Goal: Ask a question: Seek information or help from site administrators or community

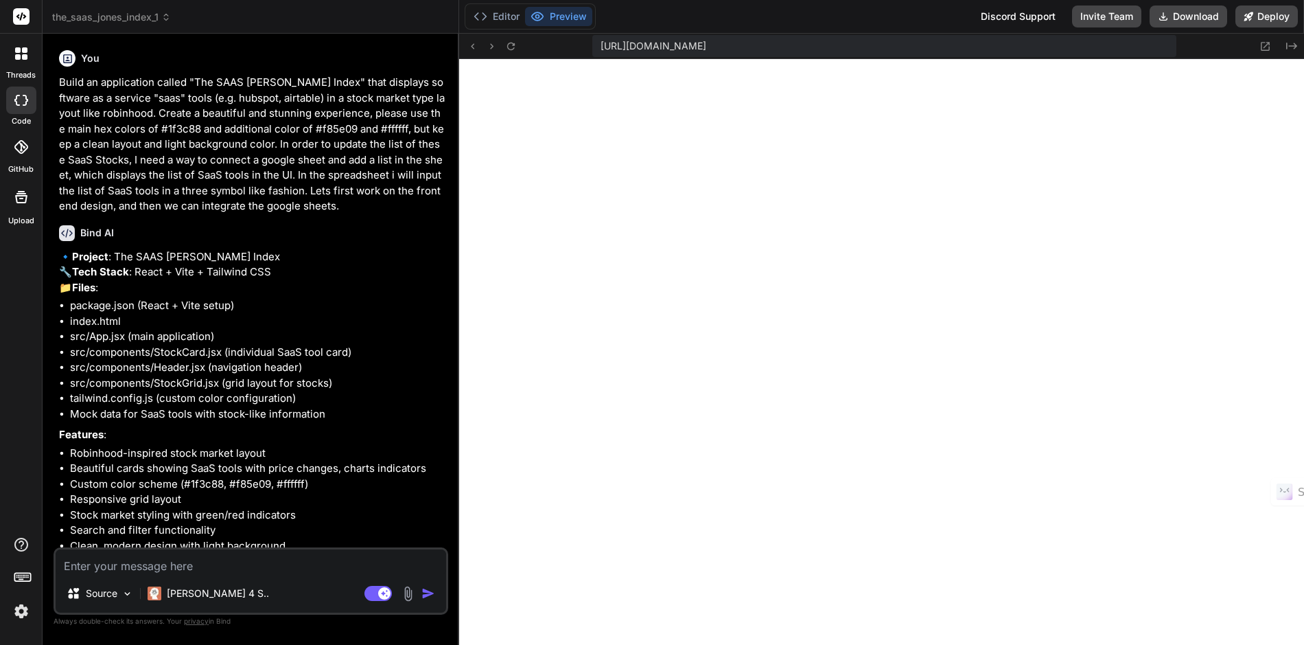
scroll to position [1748, 0]
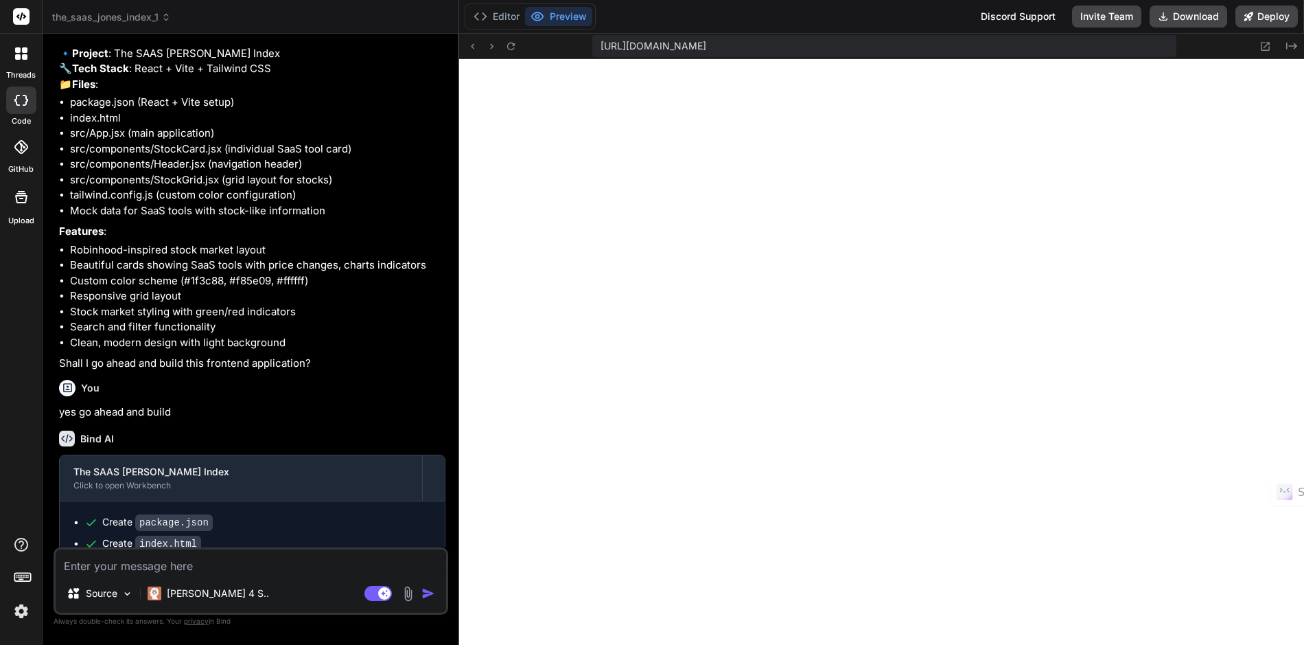
click at [273, 568] on textarea at bounding box center [251, 561] width 391 height 25
click at [251, 565] on textarea at bounding box center [251, 561] width 391 height 25
type textarea "r"
type textarea "x"
type textarea "re"
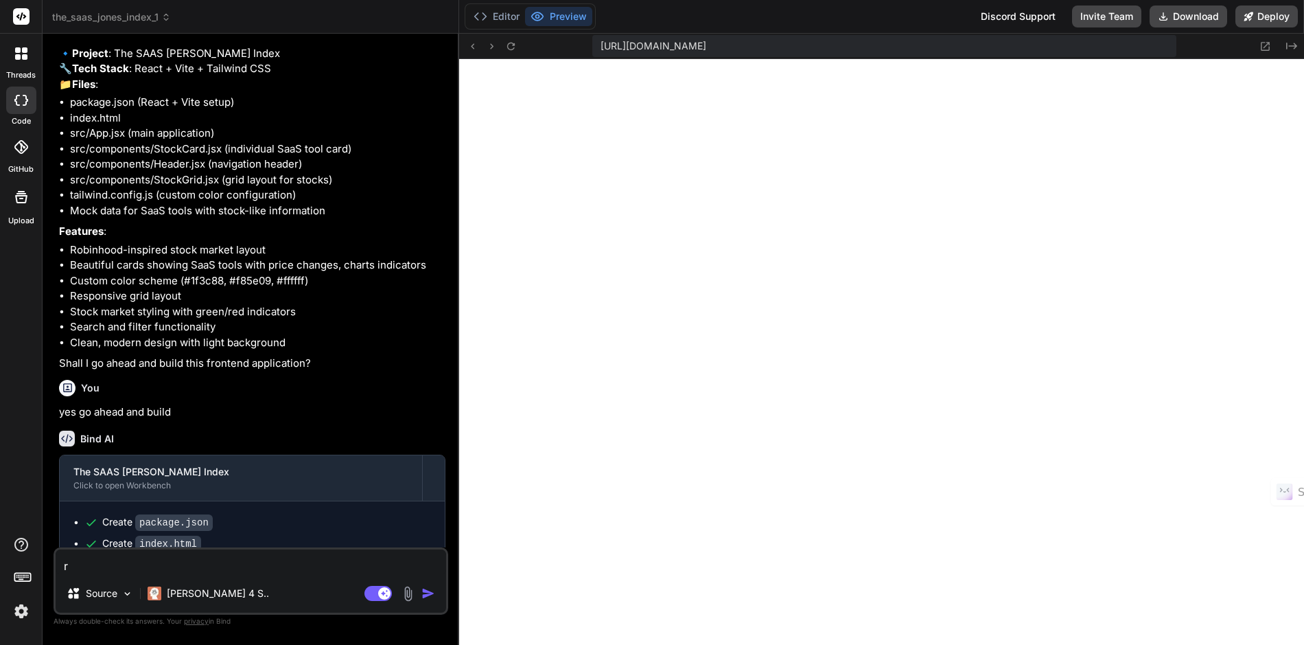
type textarea "x"
type textarea "rem"
type textarea "x"
type textarea "remo"
type textarea "x"
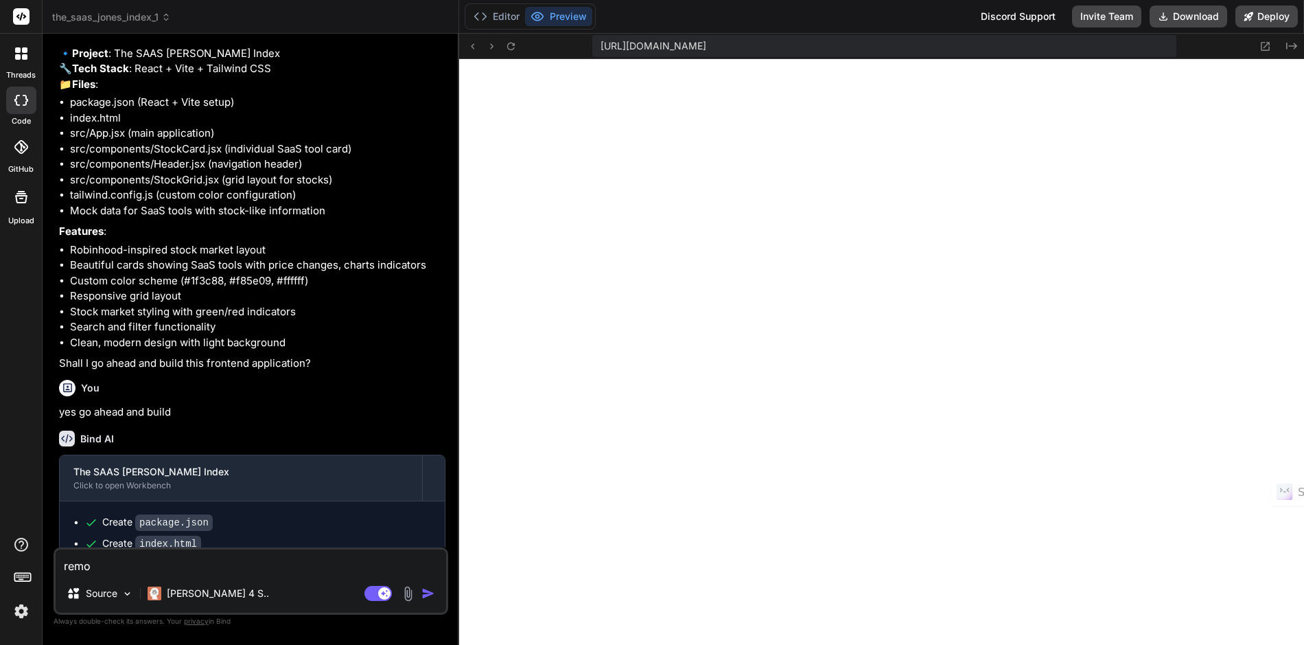
type textarea "remov"
type textarea "x"
type textarea "remove"
type textarea "x"
type textarea "remove"
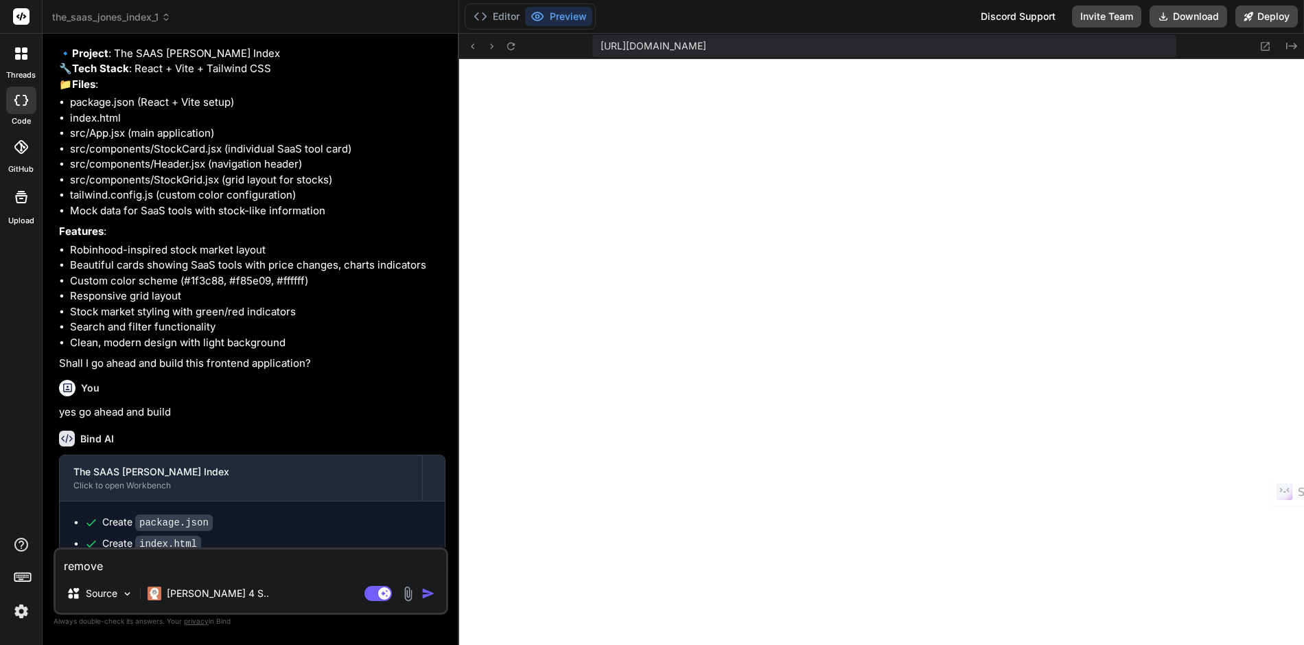
type textarea "x"
type textarea "remove t"
type textarea "x"
type textarea "remove th"
type textarea "x"
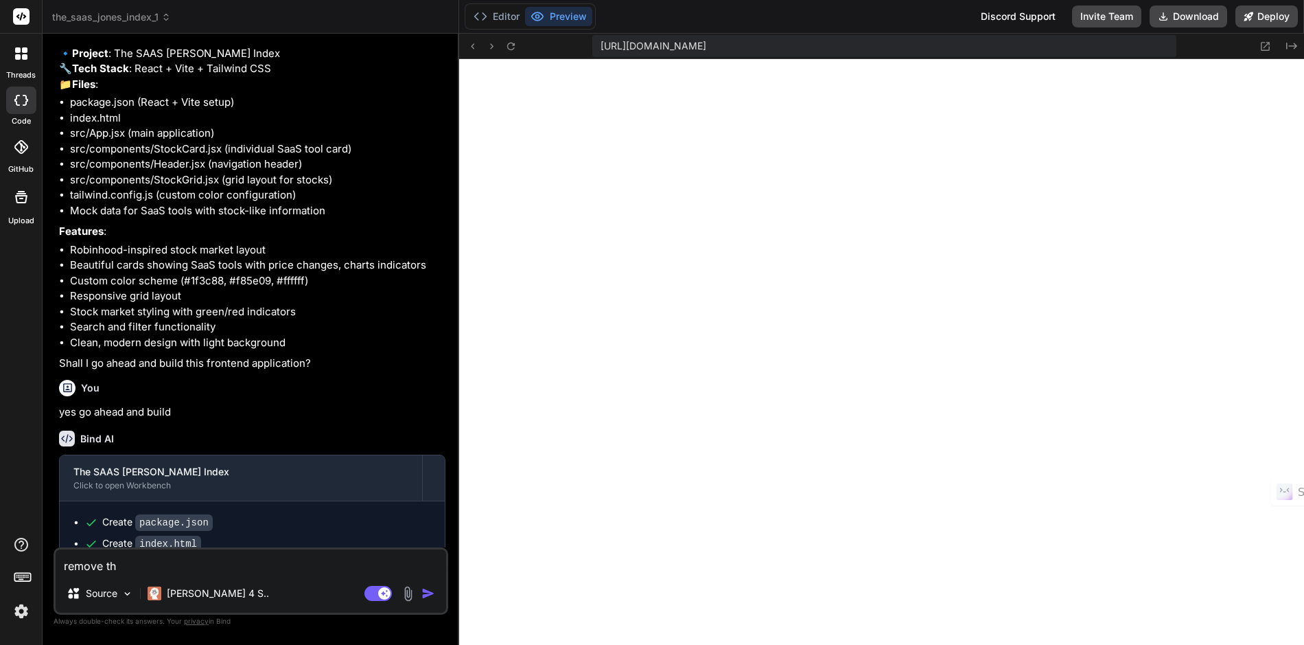
type textarea "remove the"
type textarea "x"
type textarea "remove the"
type textarea "x"
type textarea "remove the b"
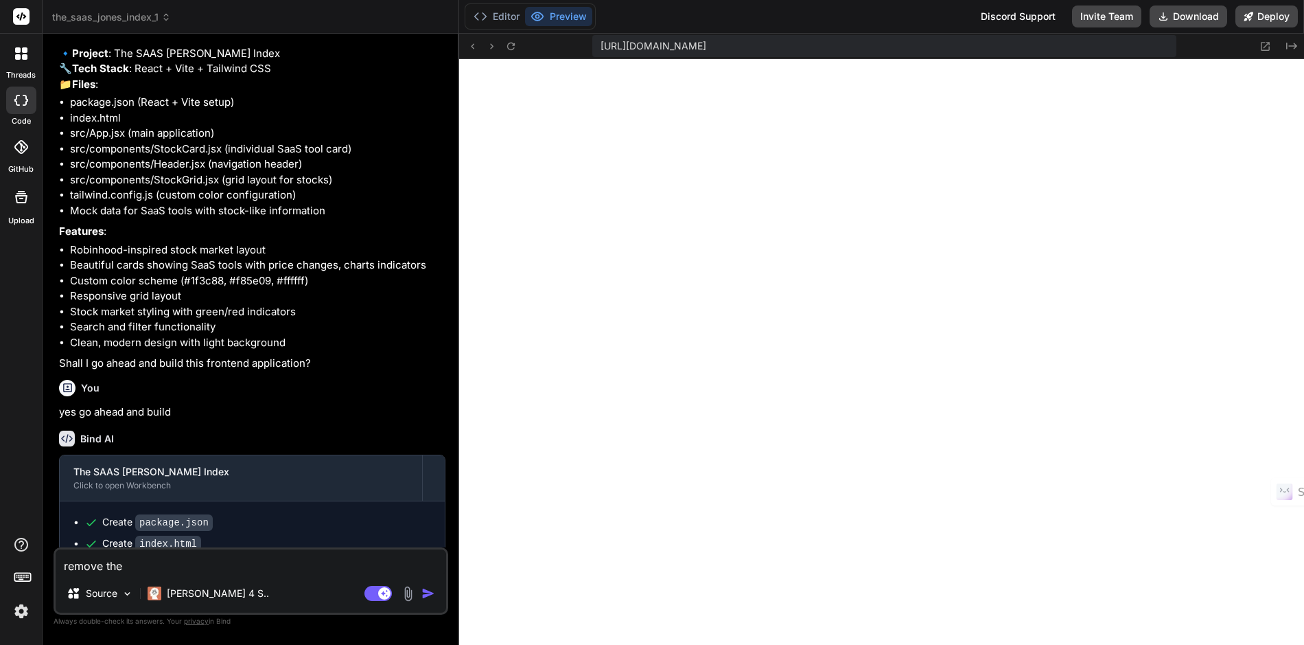
type textarea "x"
type textarea "remove the bu"
type textarea "x"
type textarea "remove the buy"
type textarea "x"
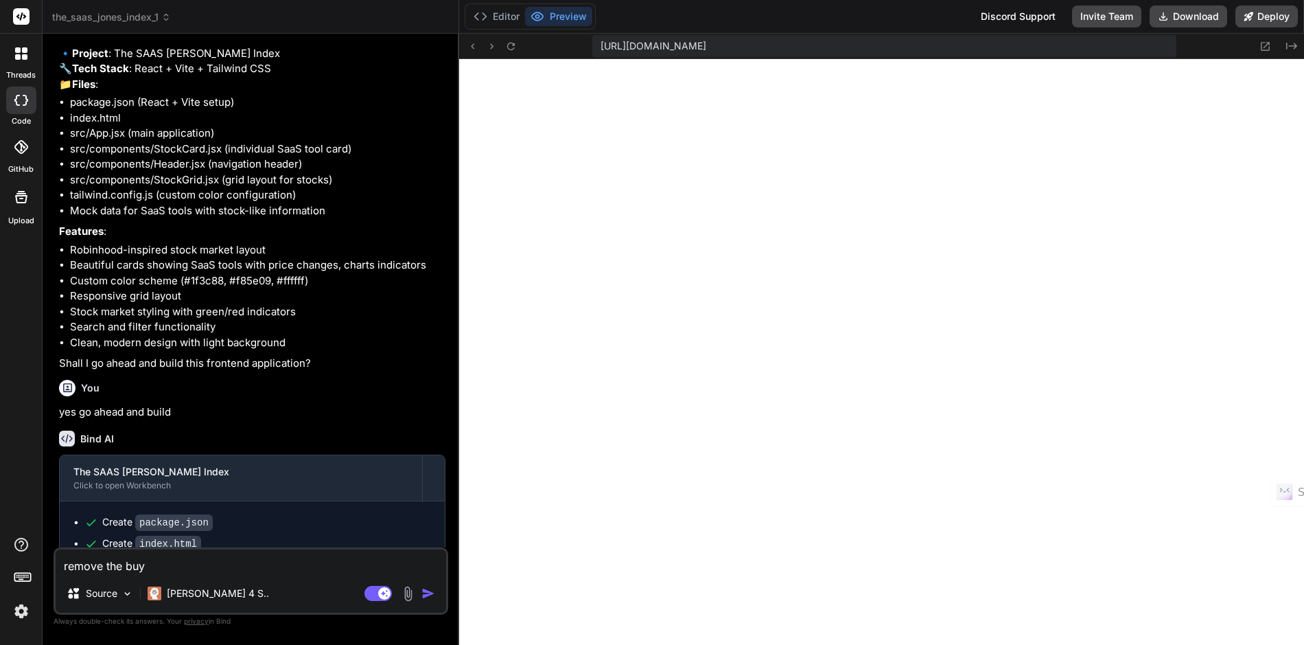
type textarea "remove the buy"
type textarea "x"
type textarea "remove the buy s"
type textarea "x"
type textarea "remove the buy se"
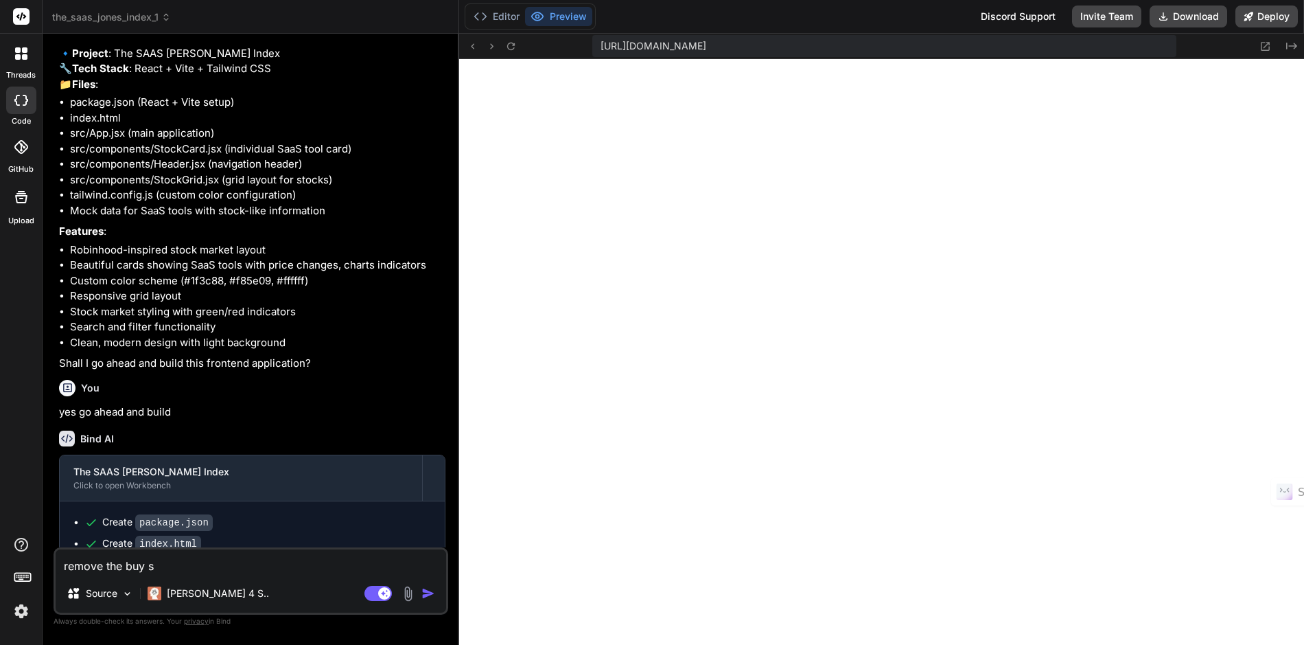
type textarea "x"
type textarea "remove the buy sel"
type textarea "x"
type textarea "remove the buy sell"
type textarea "x"
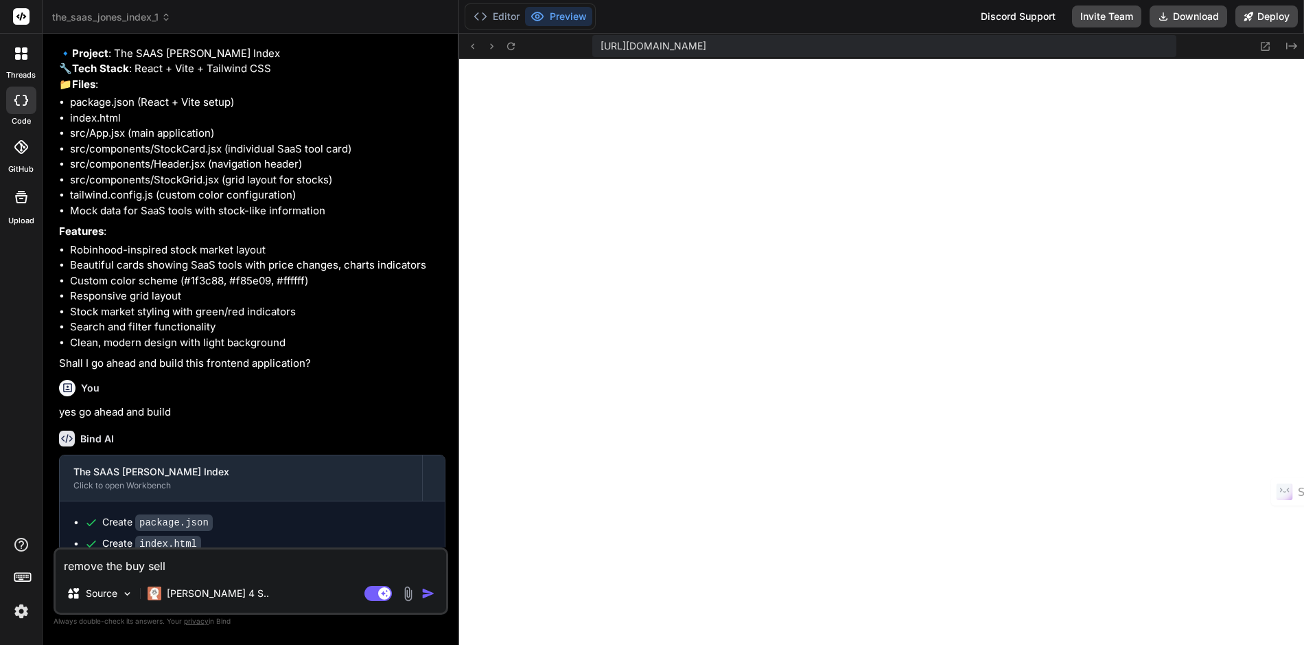
type textarea "remove the buy sell"
type textarea "x"
click at [171, 568] on textarea "remove the buy sell" at bounding box center [251, 561] width 391 height 25
type textarea "remove the buy sell b"
type textarea "x"
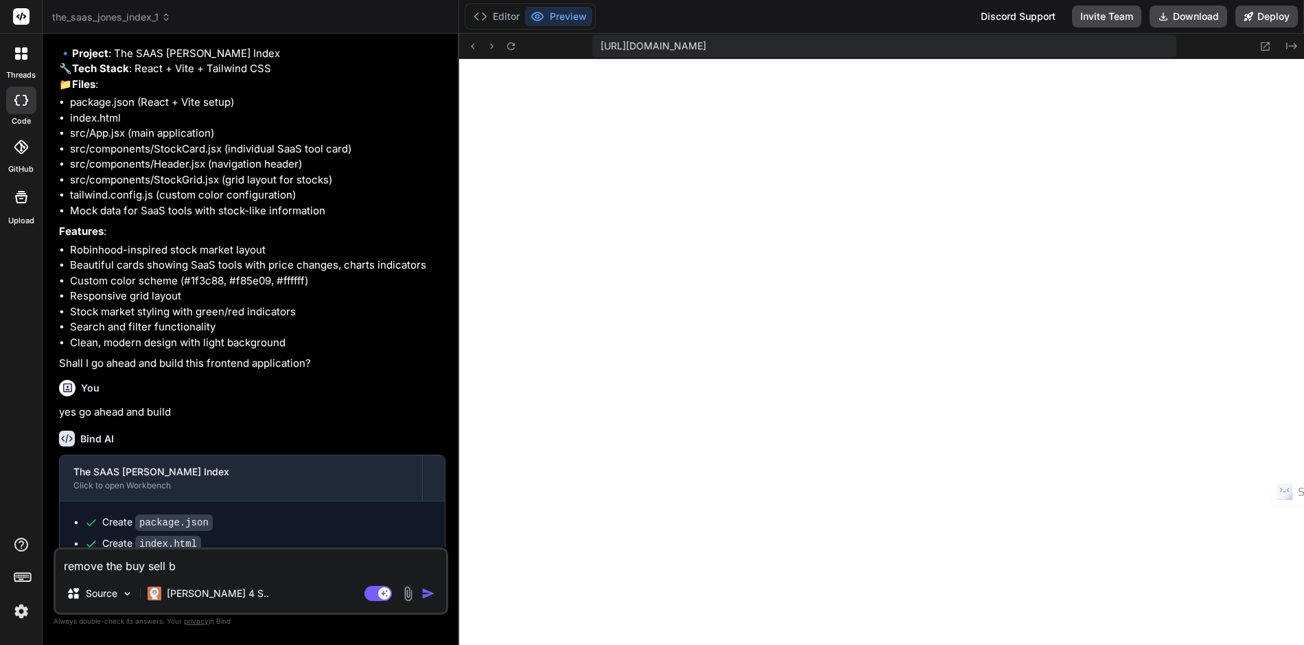
type textarea "remove the buy sell bu"
type textarea "x"
type textarea "remove the buy sell but"
type textarea "x"
type textarea "remove the buy sell butt"
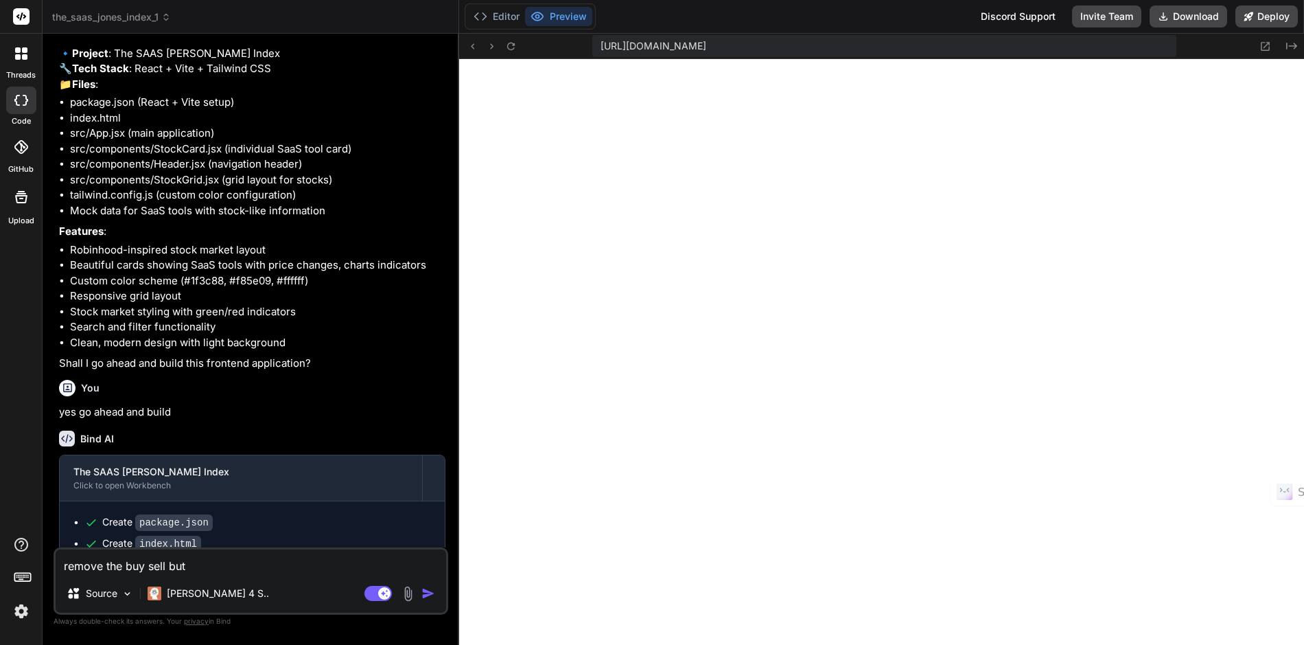
type textarea "x"
type textarea "remove the buy sell butto"
type textarea "x"
type textarea "remove the buy sell button"
type textarea "x"
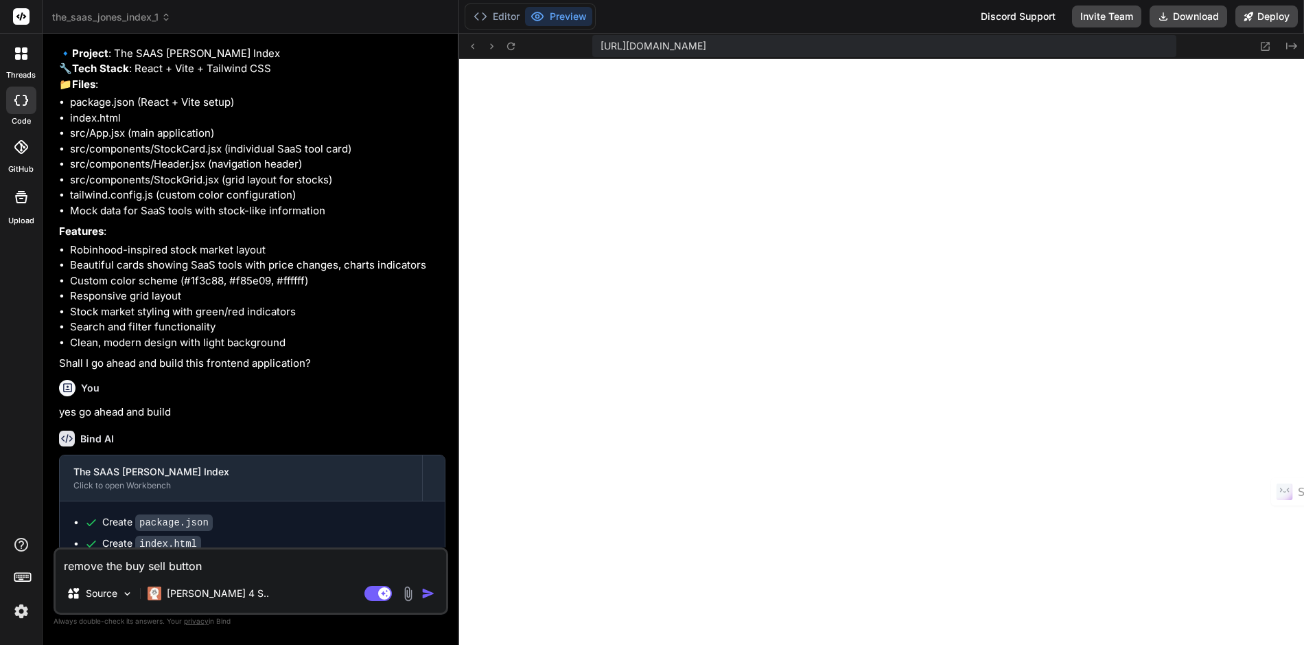
type textarea "remove the buy sell buttons"
type textarea "x"
type textarea "remove the buy sell buttons"
type textarea "x"
type textarea "remove the buy sell buttons a"
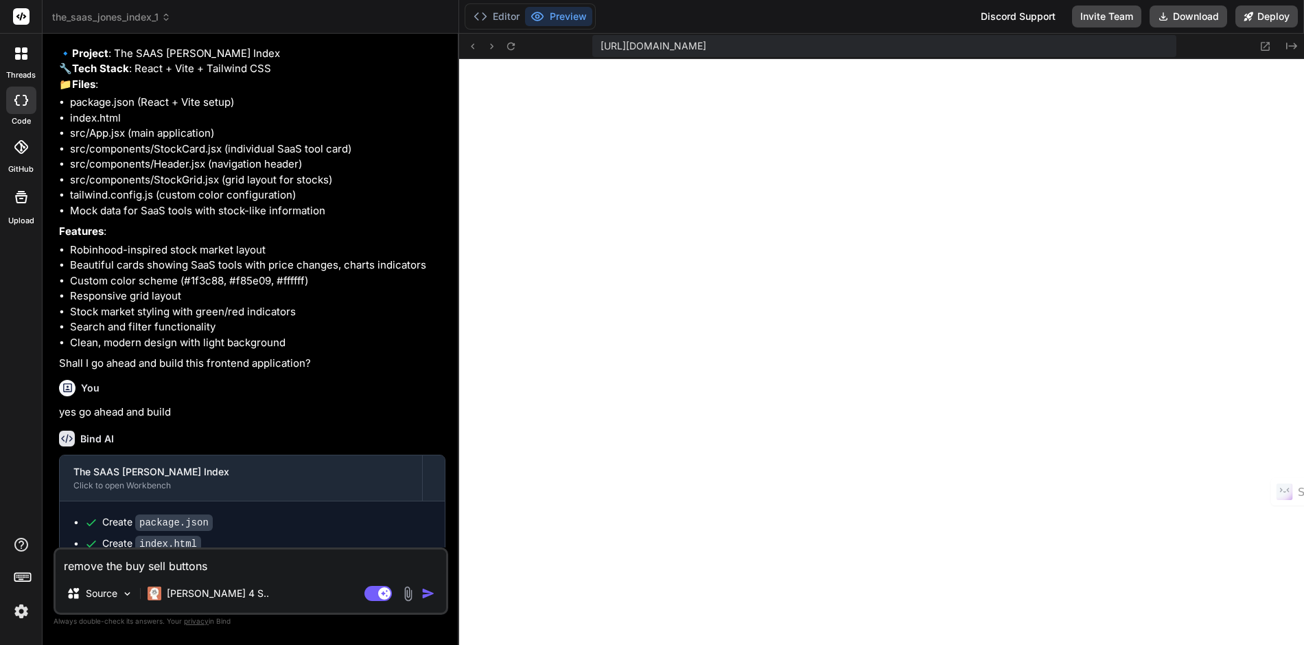
type textarea "x"
type textarea "remove the buy sell buttons an"
type textarea "x"
type textarea "remove the buy sell buttons and"
type textarea "x"
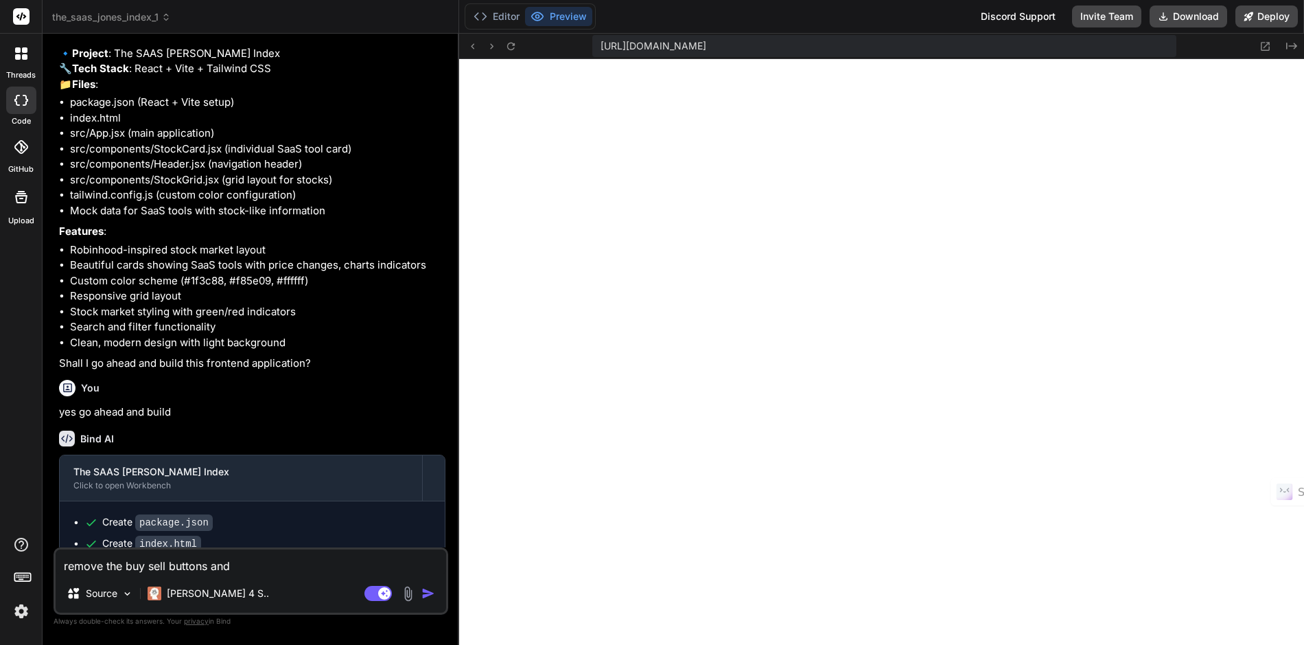
type textarea "remove the buy sell buttons and"
type textarea "x"
type textarea "remove the buy sell buttons and r"
type textarea "x"
type textarea "remove the buy sell buttons and re"
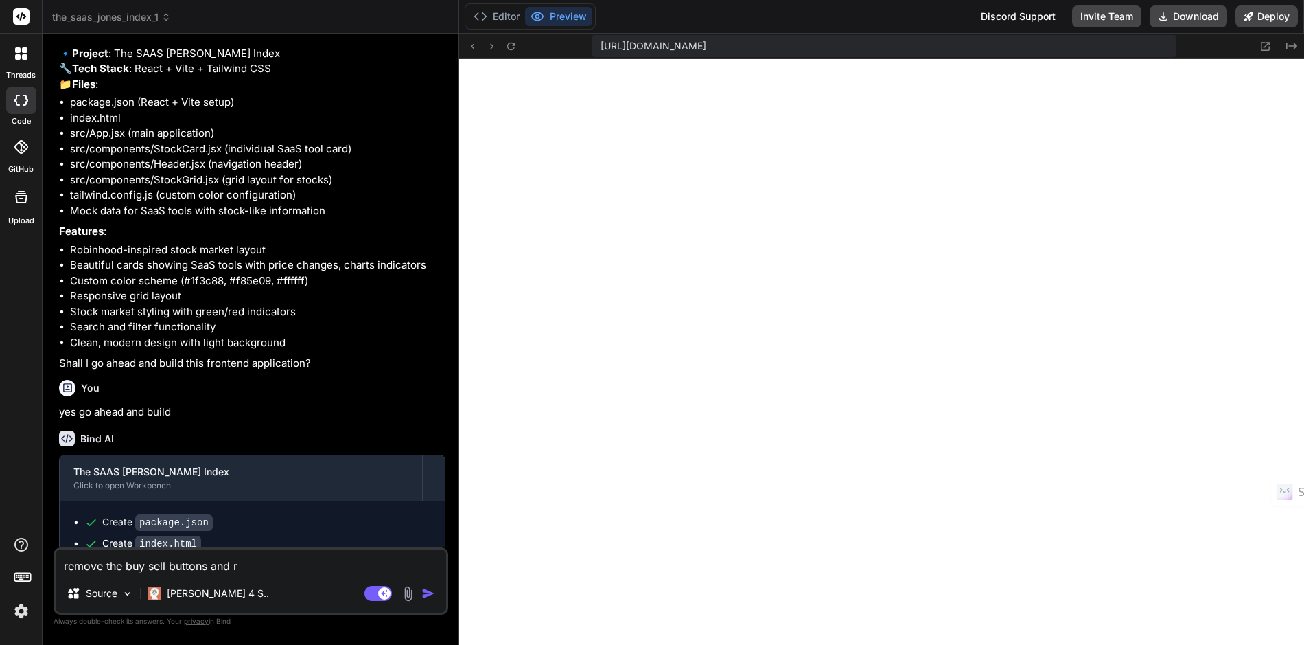
type textarea "x"
type textarea "remove the buy sell buttons and rep"
type textarea "x"
type textarea "remove the buy sell buttons and re"
type textarea "x"
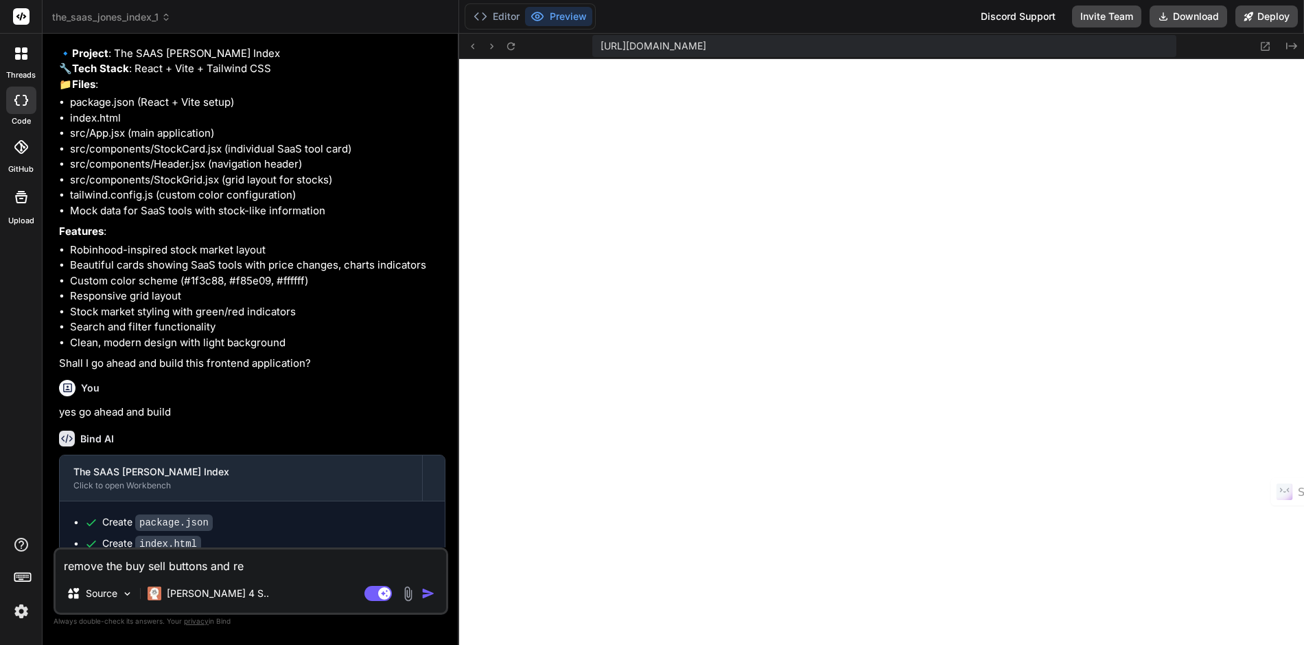
type textarea "remove the buy sell buttons and ref"
type textarea "x"
type textarea "remove the buy sell buttons and refp"
type textarea "x"
type textarea "remove the buy sell buttons and ref"
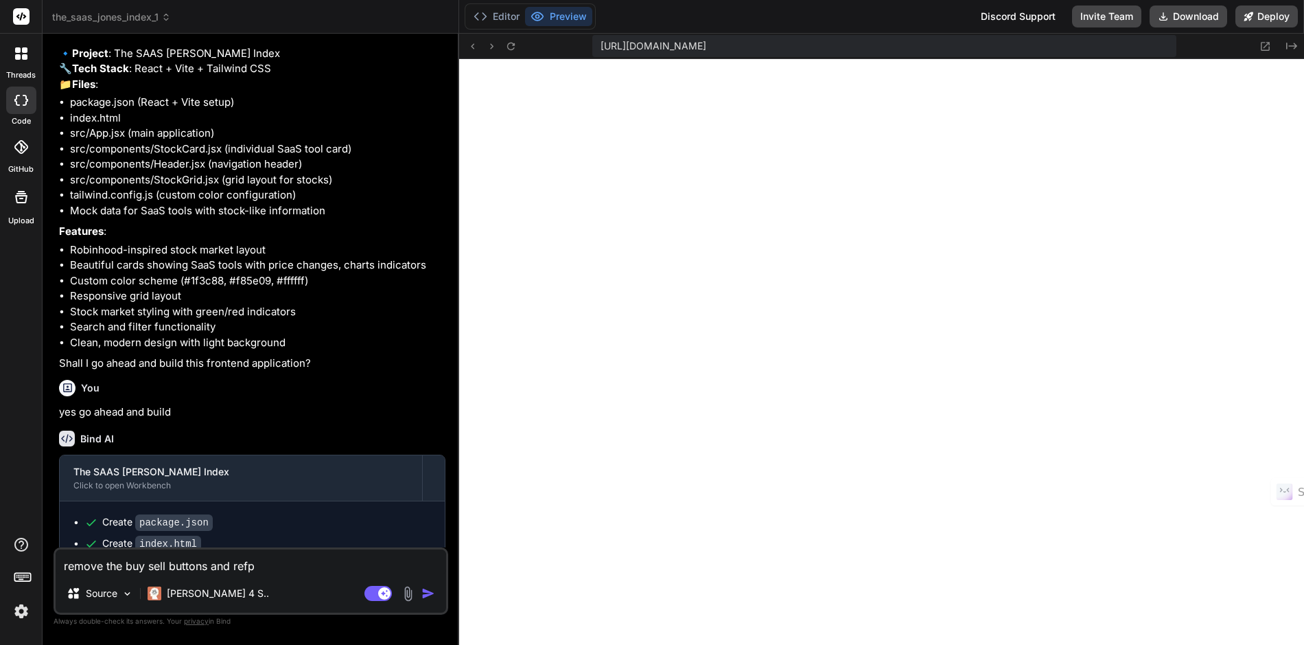
type textarea "x"
type textarea "remove the buy sell buttons and re"
type textarea "x"
type textarea "remove the buy sell buttons and rep"
type textarea "x"
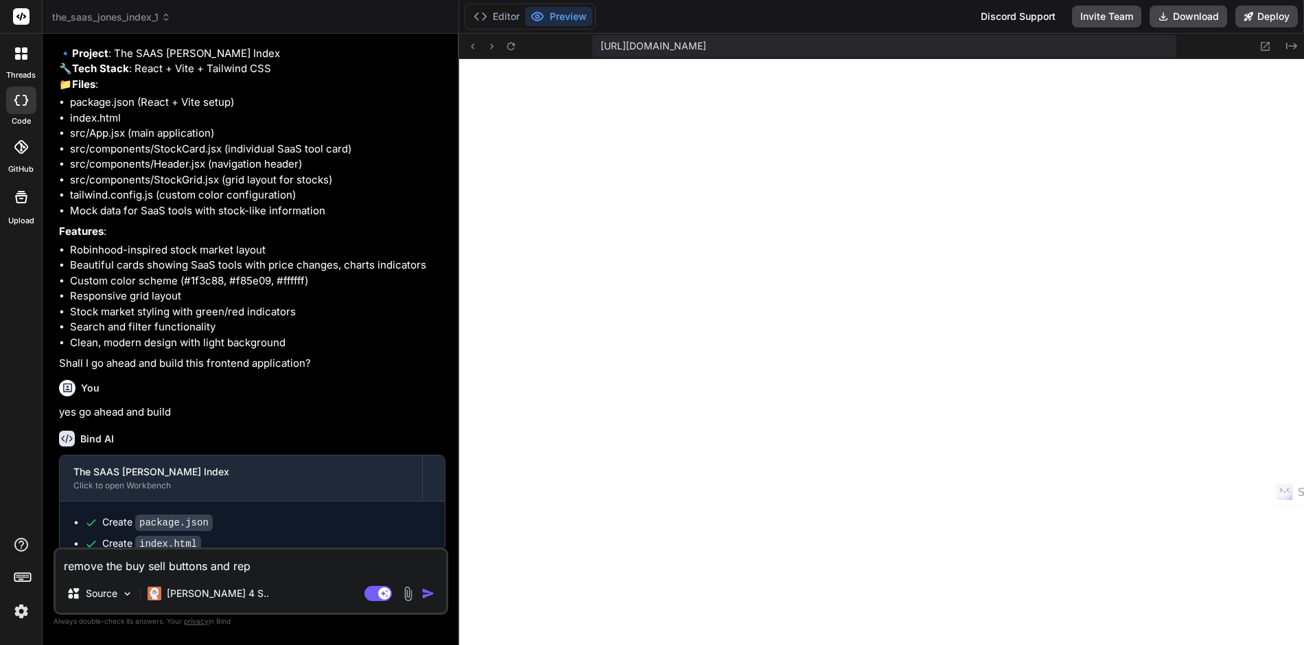
type textarea "remove the buy sell buttons and repl"
type textarea "x"
type textarea "remove the buy sell buttons and repla"
type textarea "x"
type textarea "remove the buy sell buttons and replac"
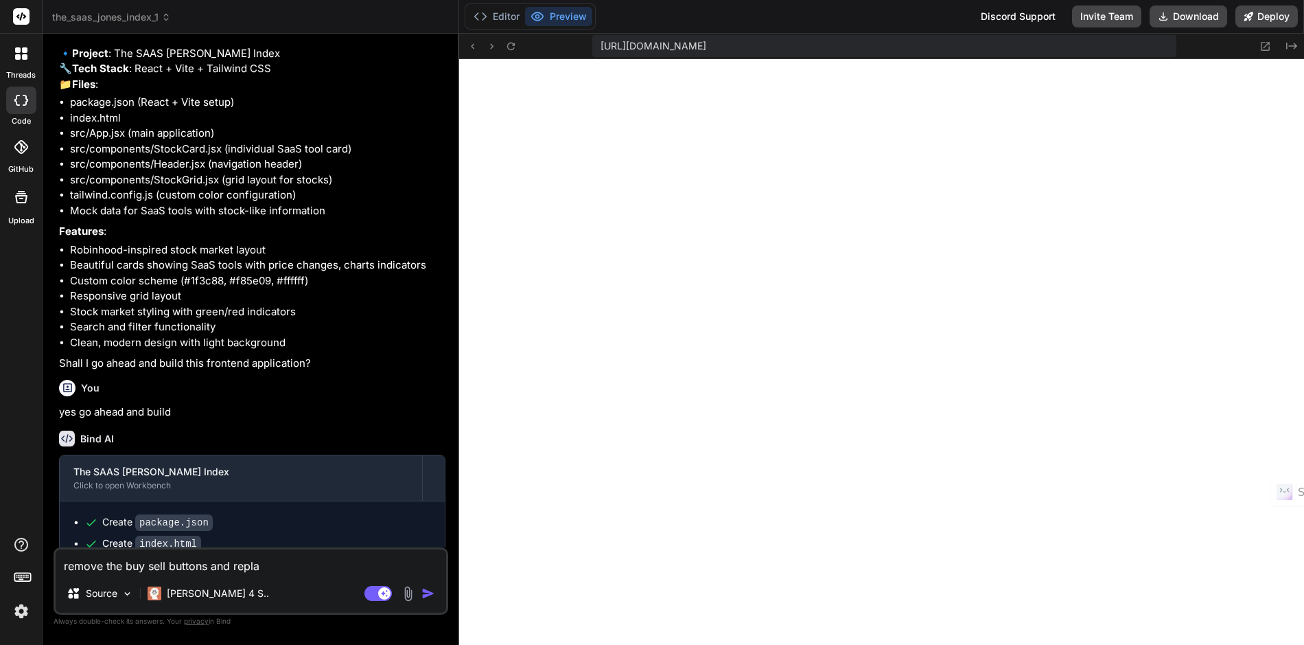
type textarea "x"
type textarea "remove the buy sell buttons and replace"
type textarea "x"
type textarea "remove the buy sell buttons and replace"
type textarea "x"
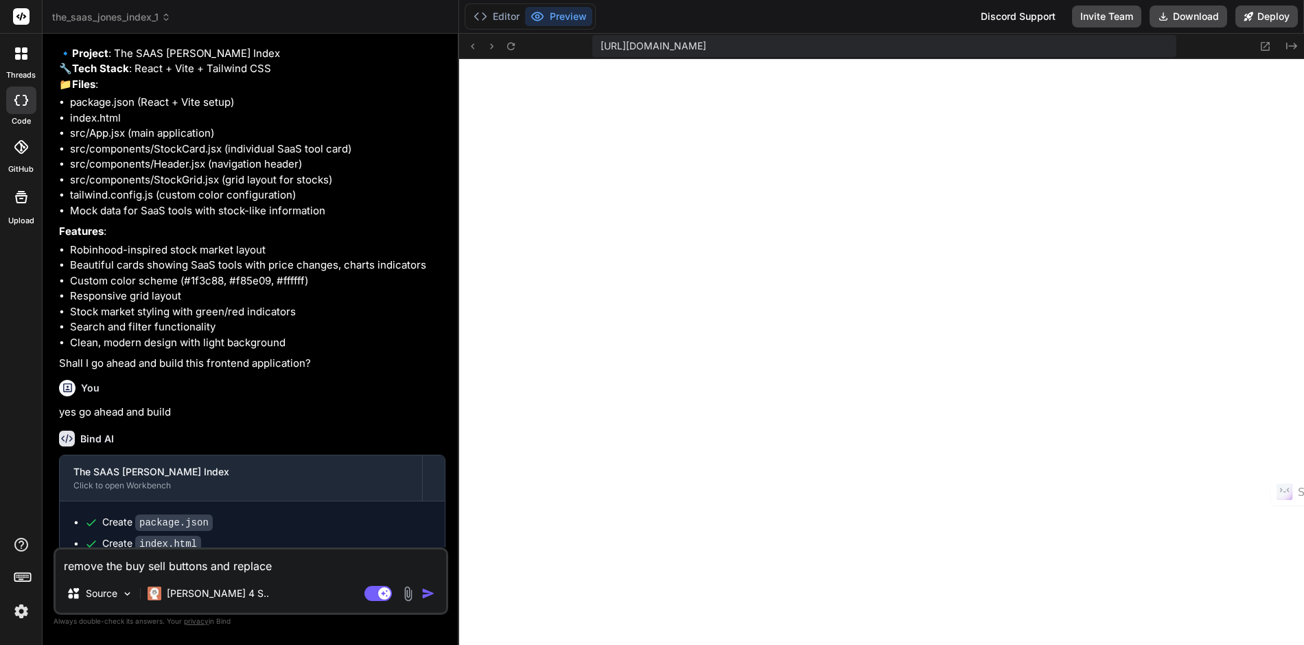
type textarea "remove the buy sell buttons and replace w"
type textarea "x"
type textarea "remove the buy sell buttons and replace wi"
type textarea "x"
type textarea "remove the buy sell buttons and replace wit"
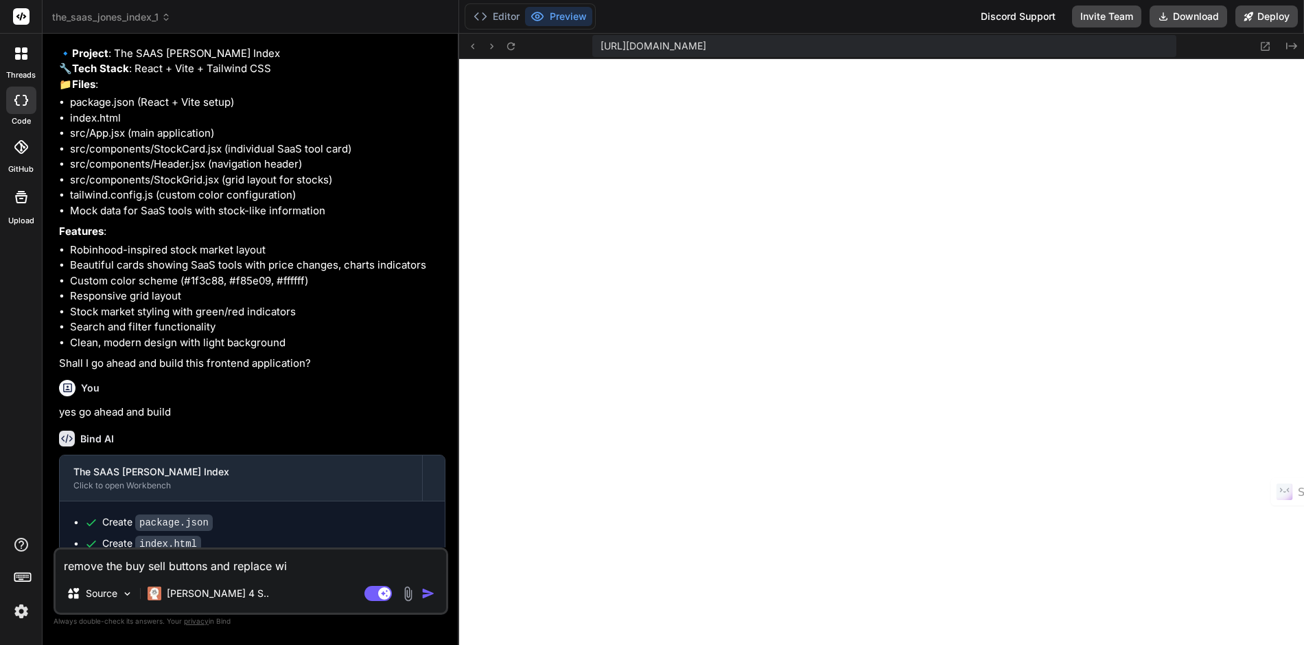
type textarea "x"
type textarea "remove the buy sell buttons and replace with"
type textarea "x"
type textarea "remove the buy sell buttons and replace with"
type textarea "x"
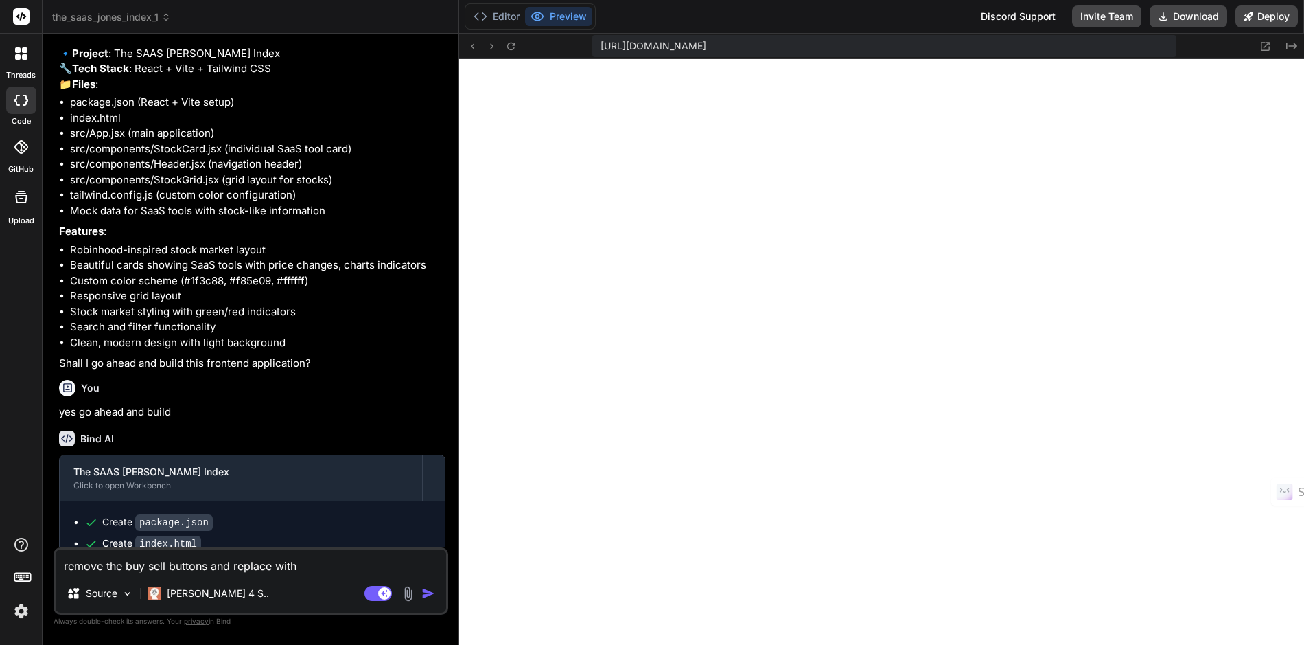
type textarea "remove the buy sell buttons and replace with t"
type textarea "x"
type textarea "remove the buy sell buttons and replace with th"
type textarea "x"
type textarea "remove the buy sell buttons and replace with the"
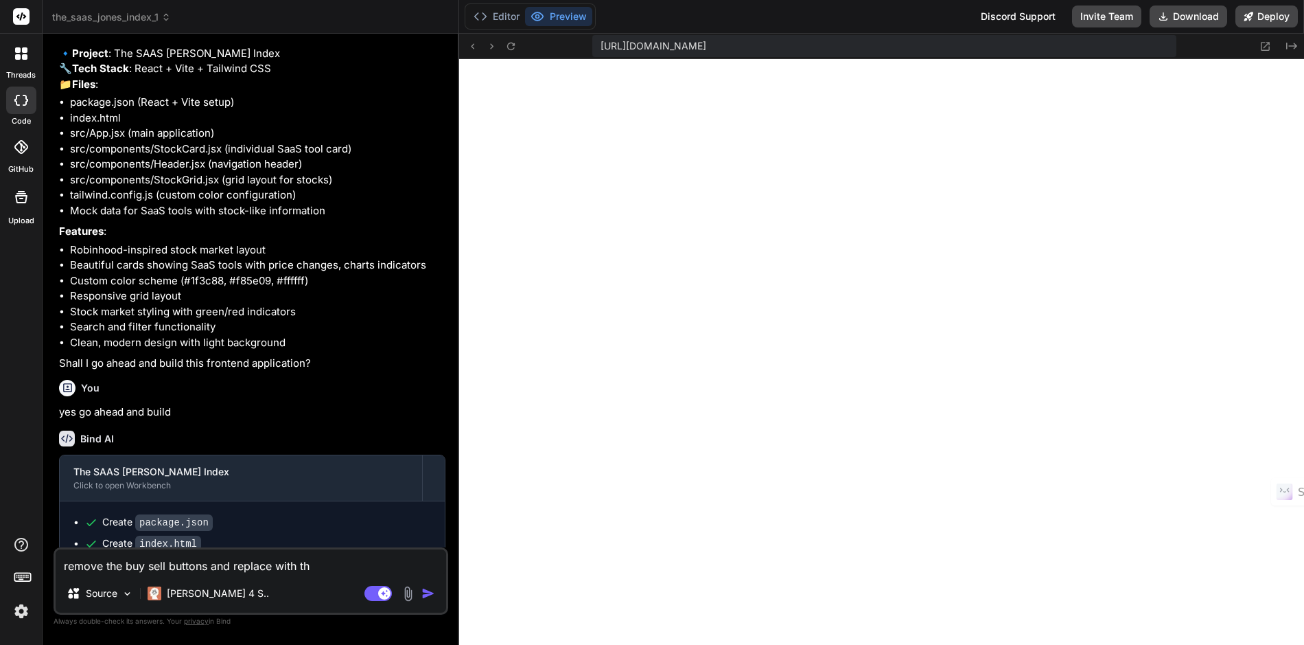
type textarea "x"
type textarea "remove the buy sell buttons and replace with the"
type textarea "x"
type textarea "remove the buy sell buttons and replace with the 5"
type textarea "x"
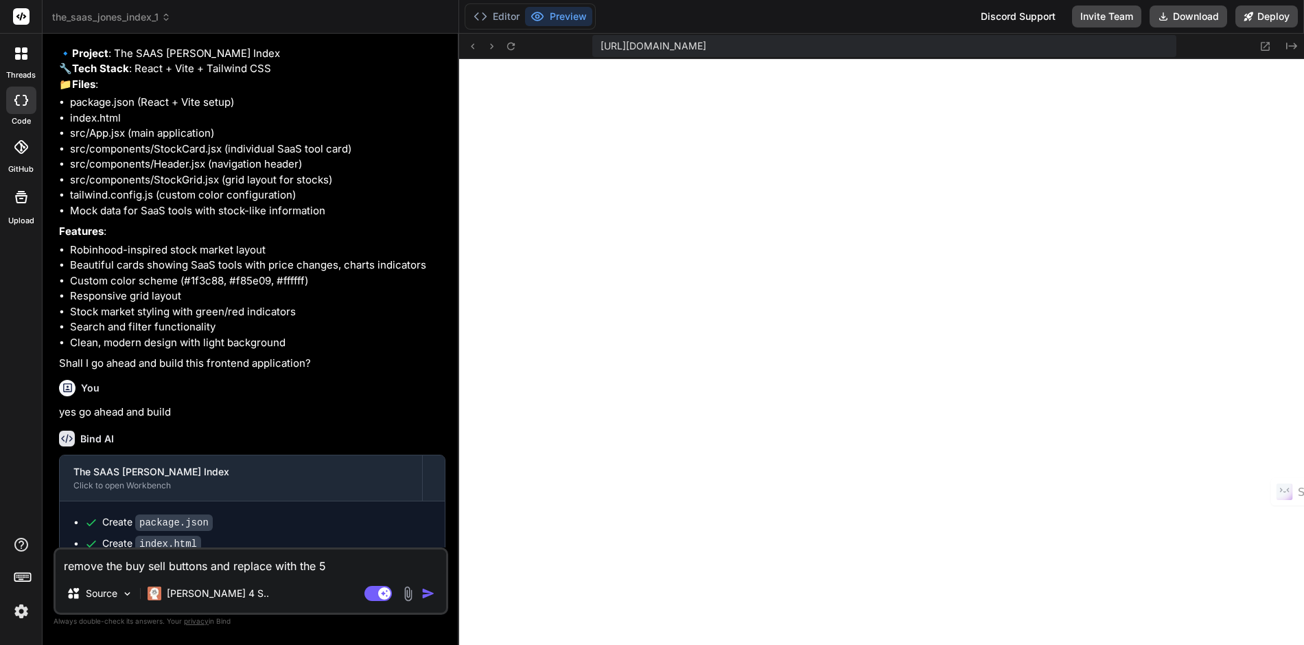
type textarea "remove the buy sell buttons and replace with the 5"
type textarea "x"
type textarea "remove the buy sell buttons and replace with the 5 s"
type textarea "x"
type textarea "remove the buy sell buttons and replace with the 5 st"
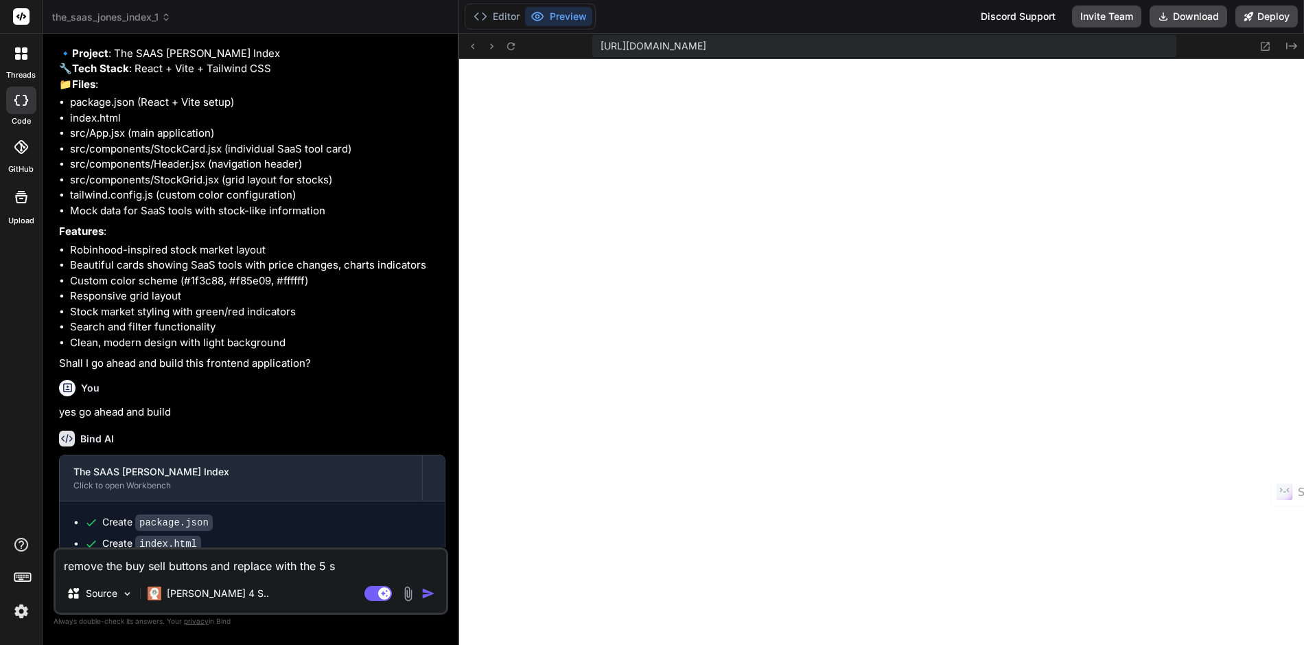
type textarea "x"
type textarea "remove the buy sell buttons and replace with the 5 sta"
type textarea "x"
type textarea "remove the buy sell buttons and replace with the 5 star"
type textarea "x"
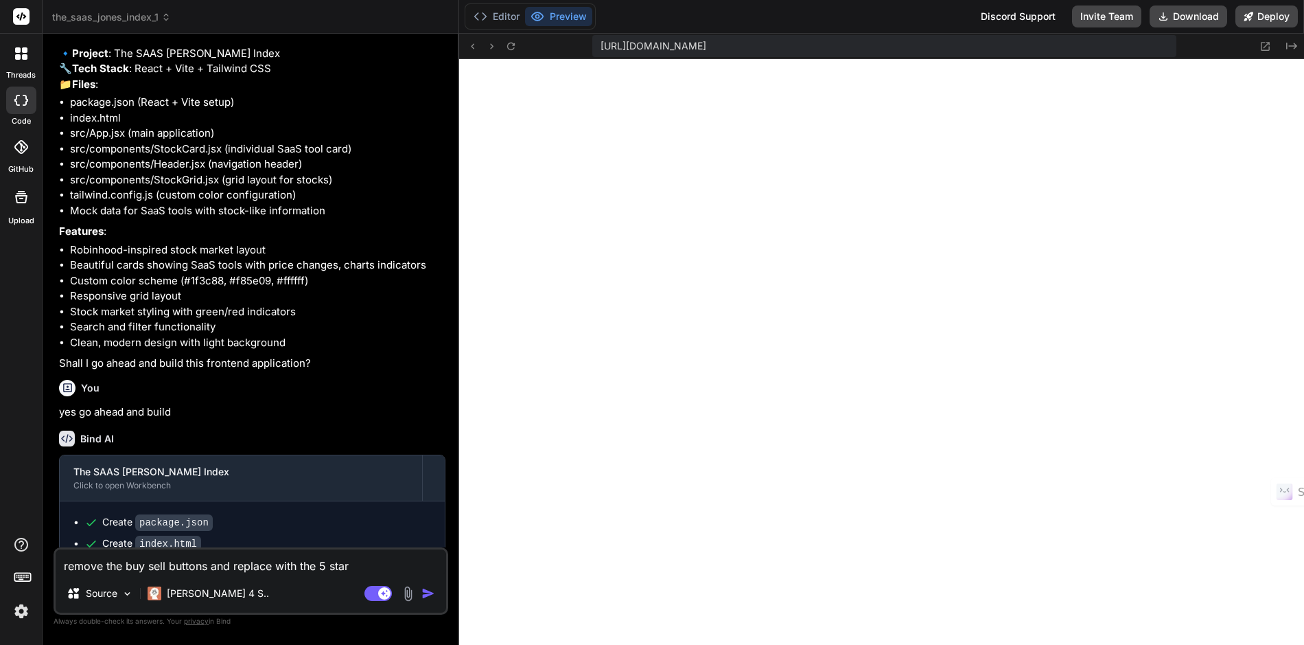
type textarea "remove the buy sell buttons and replace with the 5 start"
type textarea "x"
type textarea "remove the buy sell buttons and replace with the 5 star"
type textarea "x"
type textarea "remove the buy sell buttons and replace with the 5 star"
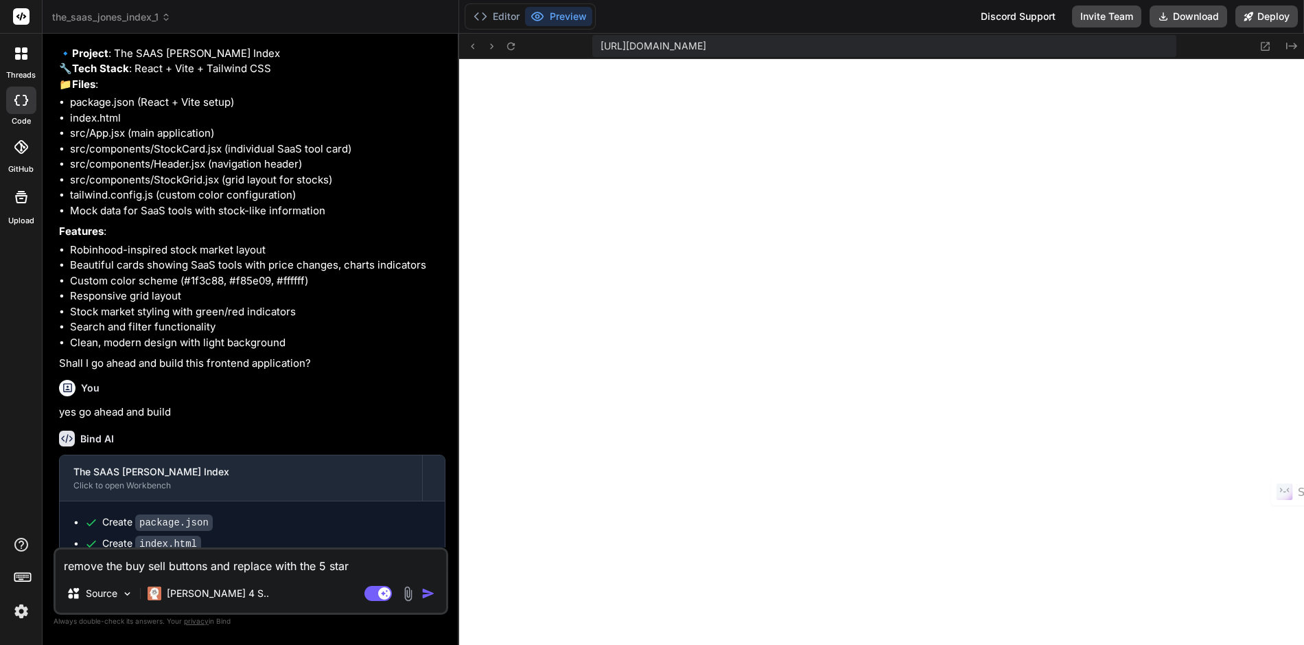
type textarea "x"
type textarea "remove the buy sell buttons and replace with the 5 star r"
type textarea "x"
type textarea "remove the buy sell buttons and replace with the 5 star re"
type textarea "x"
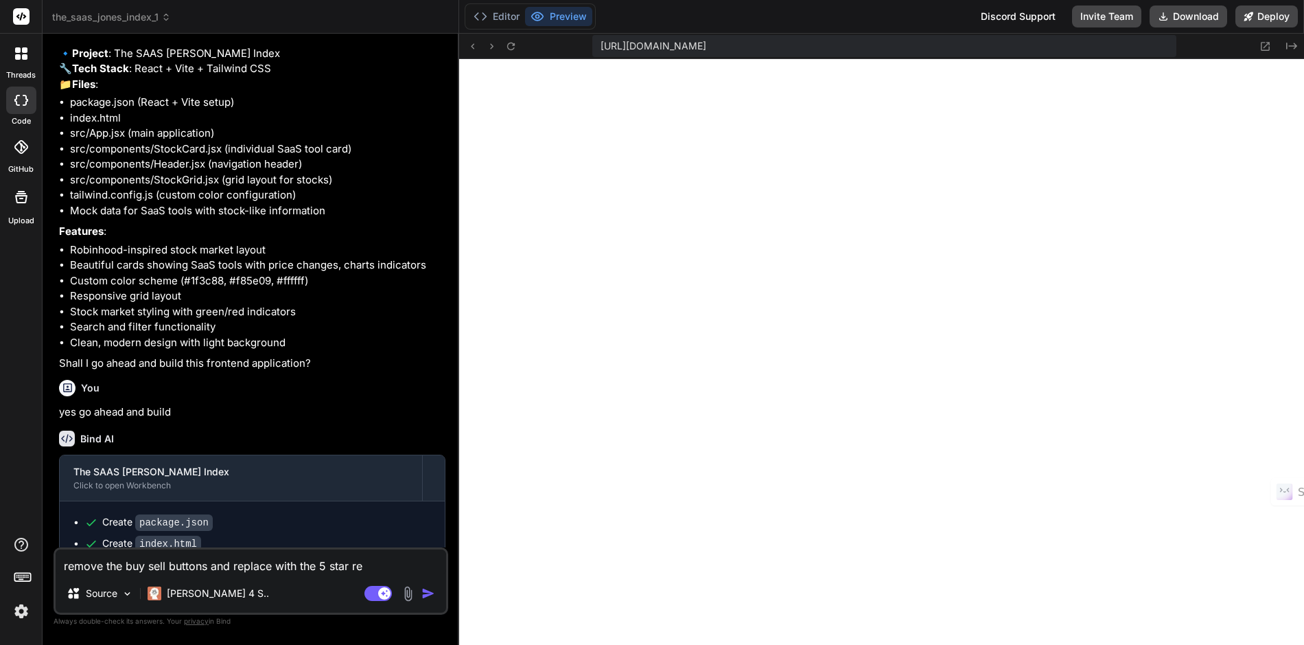
type textarea "remove the buy sell buttons and replace with the 5 star rec"
type textarea "x"
type textarea "remove the buy sell buttons and replace with the 5 star reco"
type textarea "x"
type textarea "remove the buy sell buttons and replace with the 5 star recom"
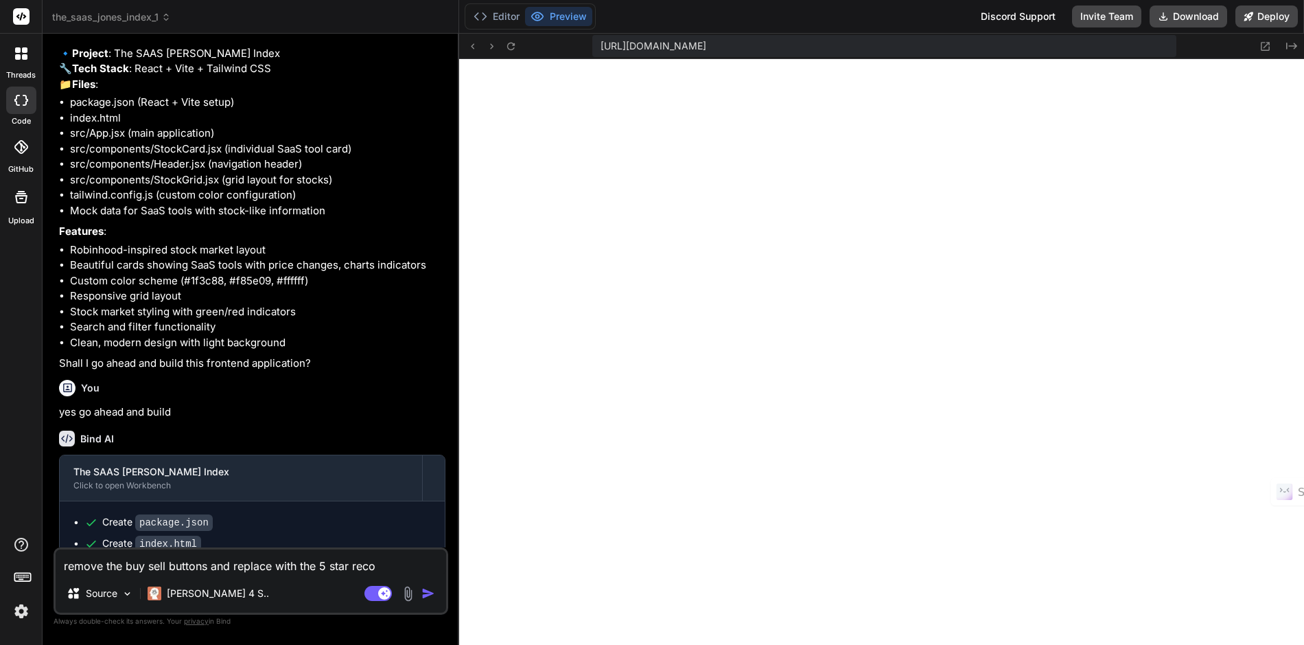
type textarea "x"
type textarea "remove the buy sell buttons and replace with the 5 star recomm"
type textarea "x"
type textarea "remove the buy sell buttons and replace with the 5 star recomme"
type textarea "x"
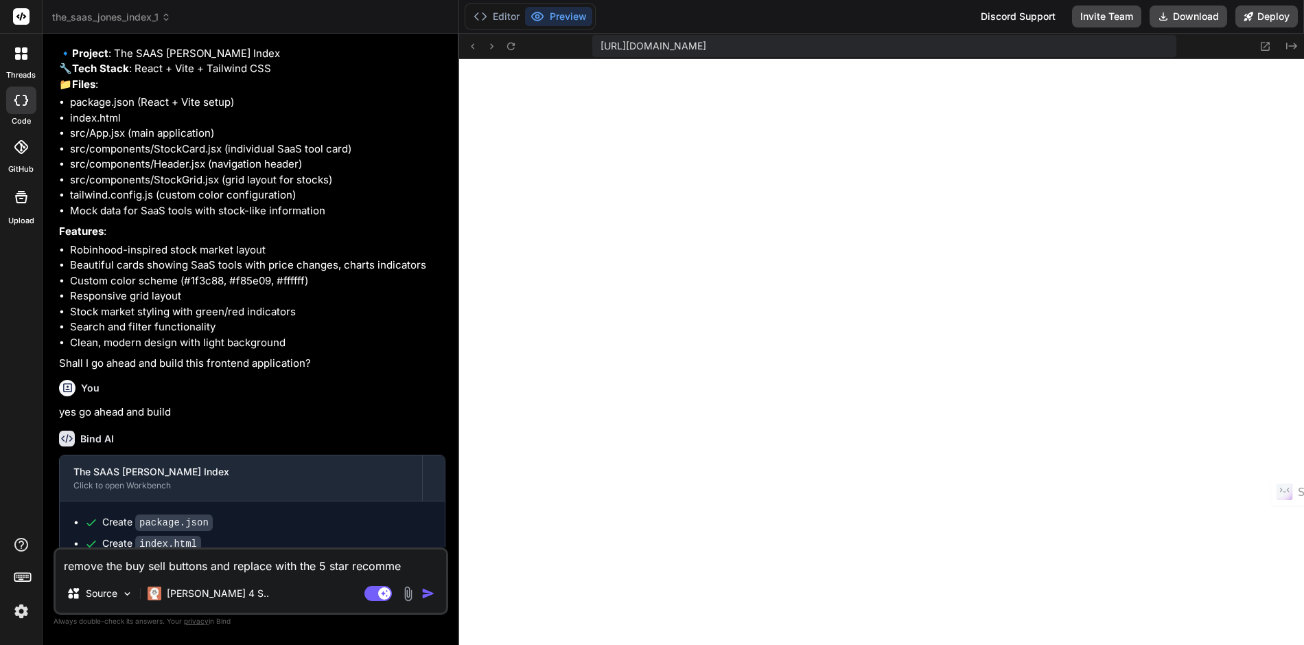
type textarea "remove the buy sell buttons and replace with the 5 star recommen"
type textarea "x"
type textarea "remove the buy sell buttons and replace with the 5 star recommend"
type textarea "x"
type textarea "remove the buy sell buttons and replace with the 5 star recommenda"
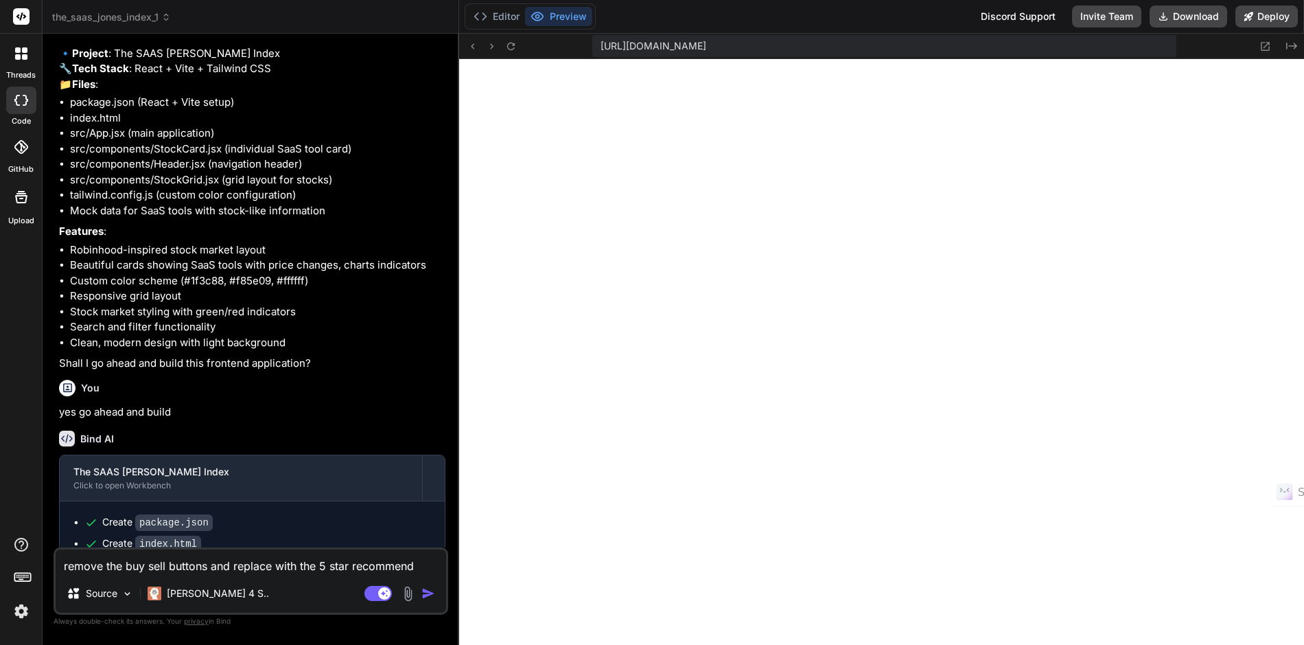
type textarea "x"
type textarea "remove the buy sell buttons and replace with the 5 star recommendat"
type textarea "x"
type textarea "remove the buy sell buttons and replace with the 5 star recommendati"
type textarea "x"
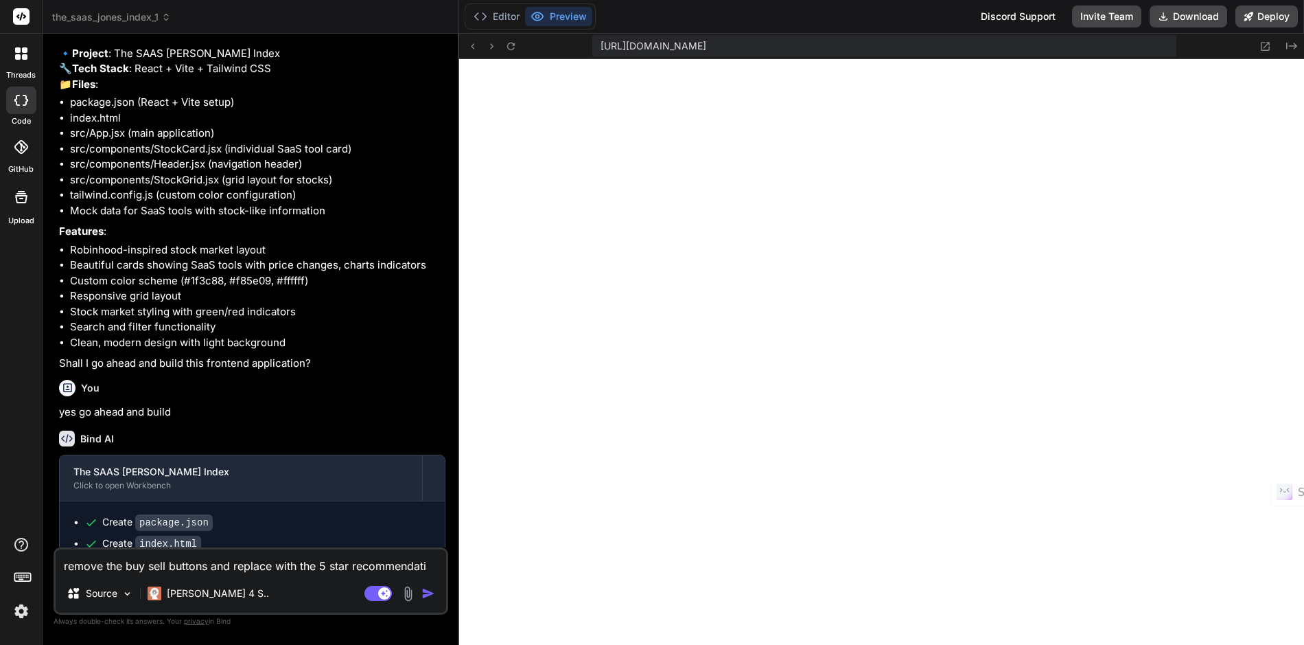
type textarea "remove the buy sell buttons and replace with the 5 star recommendatio"
type textarea "x"
type textarea "remove the buy sell buttons and replace with the 5 star recommendation"
type textarea "x"
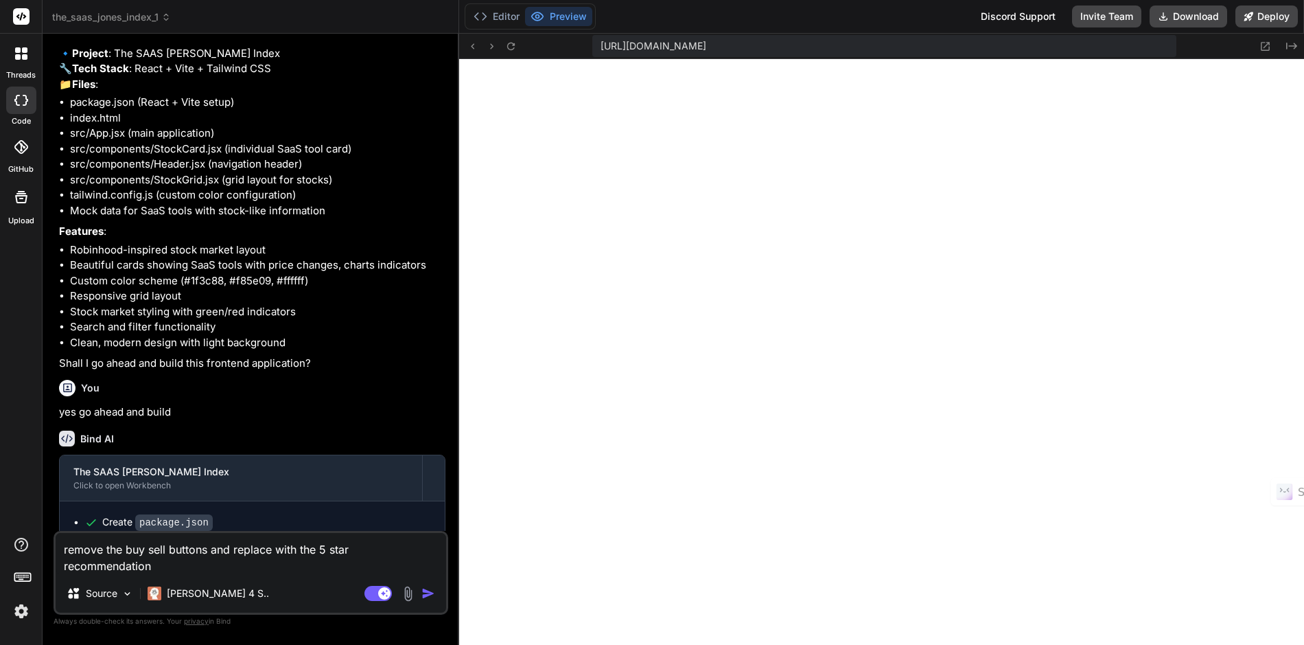
type textarea "remove the buy sell buttons and replace with the 5 star recommendation"
type textarea "x"
type textarea "remove the buy sell buttons and replace with the 5 star recommendation f"
type textarea "x"
type textarea "remove the buy sell buttons and replace with the 5 star recommendation fe"
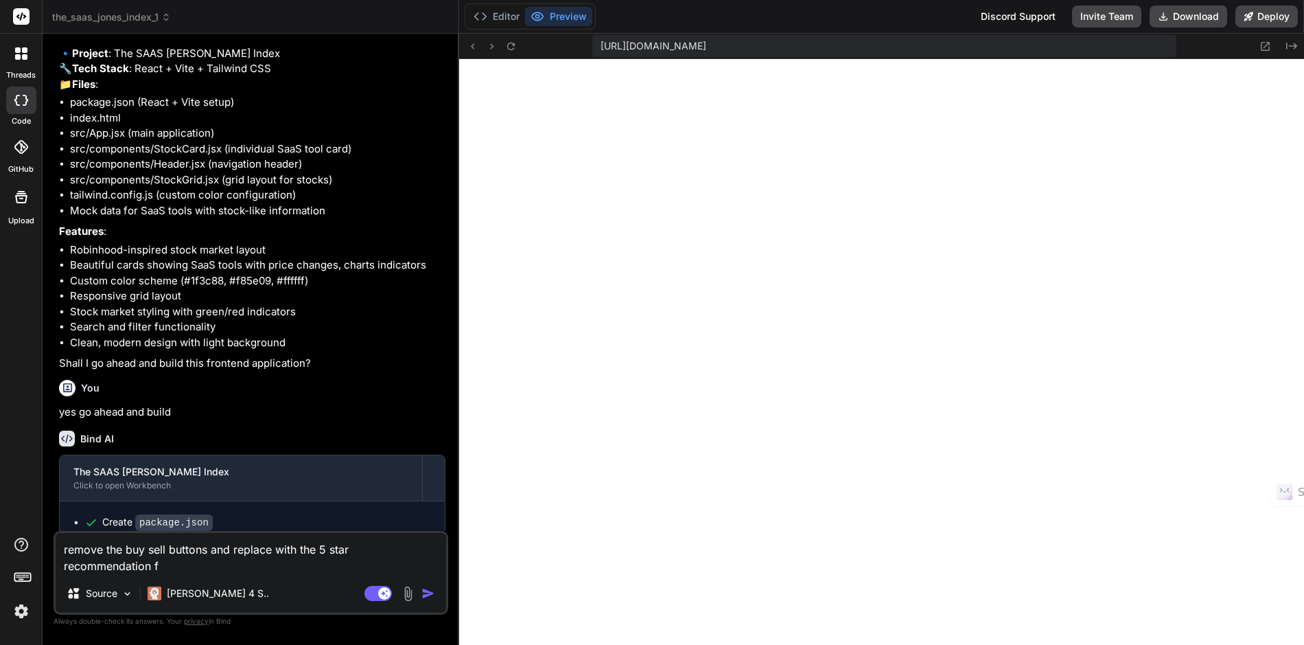
type textarea "x"
type textarea "remove the buy sell buttons and replace with the 5 star recommendation fea"
type textarea "x"
type textarea "remove the buy sell buttons and replace with the 5 star recommendation feat"
type textarea "x"
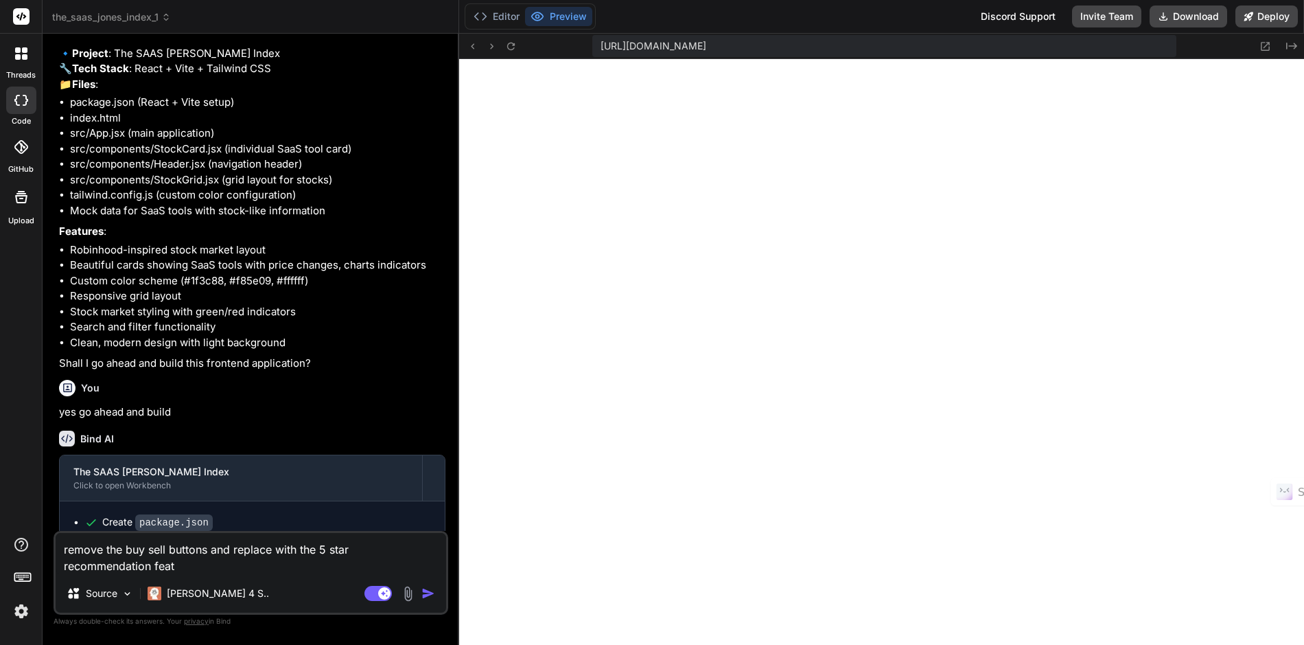
type textarea "remove the buy sell buttons and replace with the 5 star recommendation featu"
type textarea "x"
type textarea "remove the buy sell buttons and replace with the 5 star recommendation featue"
type textarea "x"
type textarea "remove the buy sell buttons and replace with the 5 star recommendation featuer"
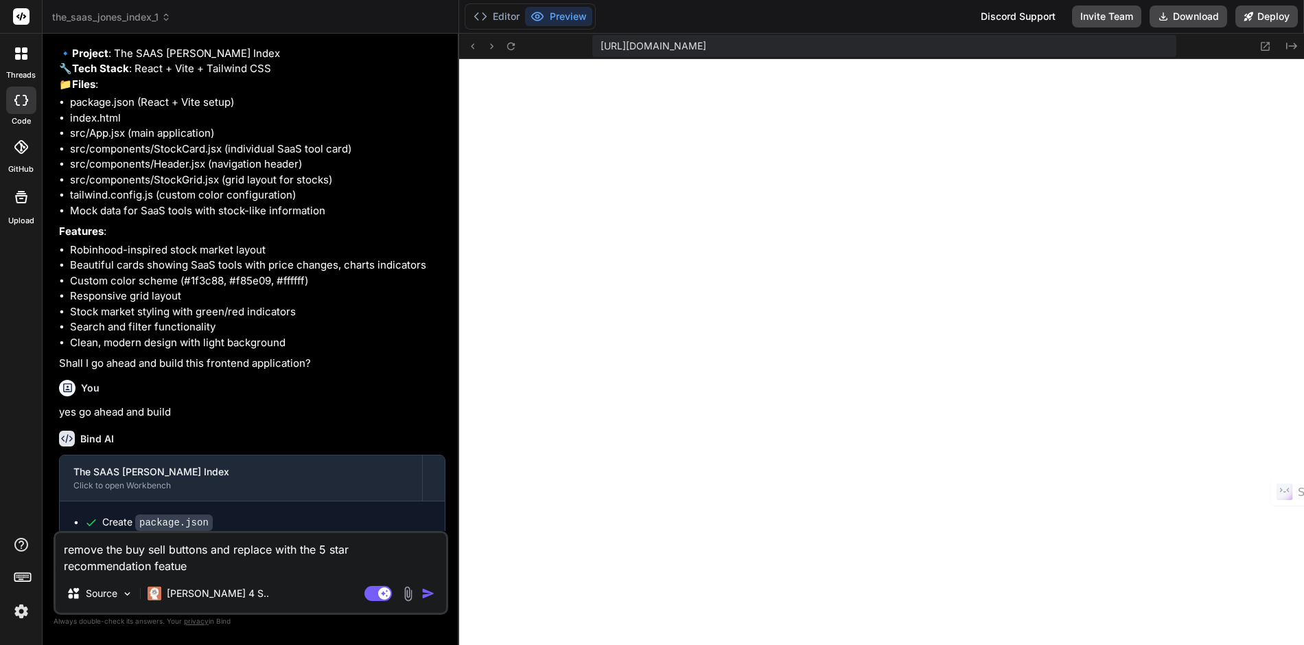
type textarea "x"
type textarea "remove the buy sell buttons and replace with the 5 star recommendation featue"
type textarea "x"
type textarea "remove the buy sell buttons and replace with the 5 star recommendation featu"
type textarea "x"
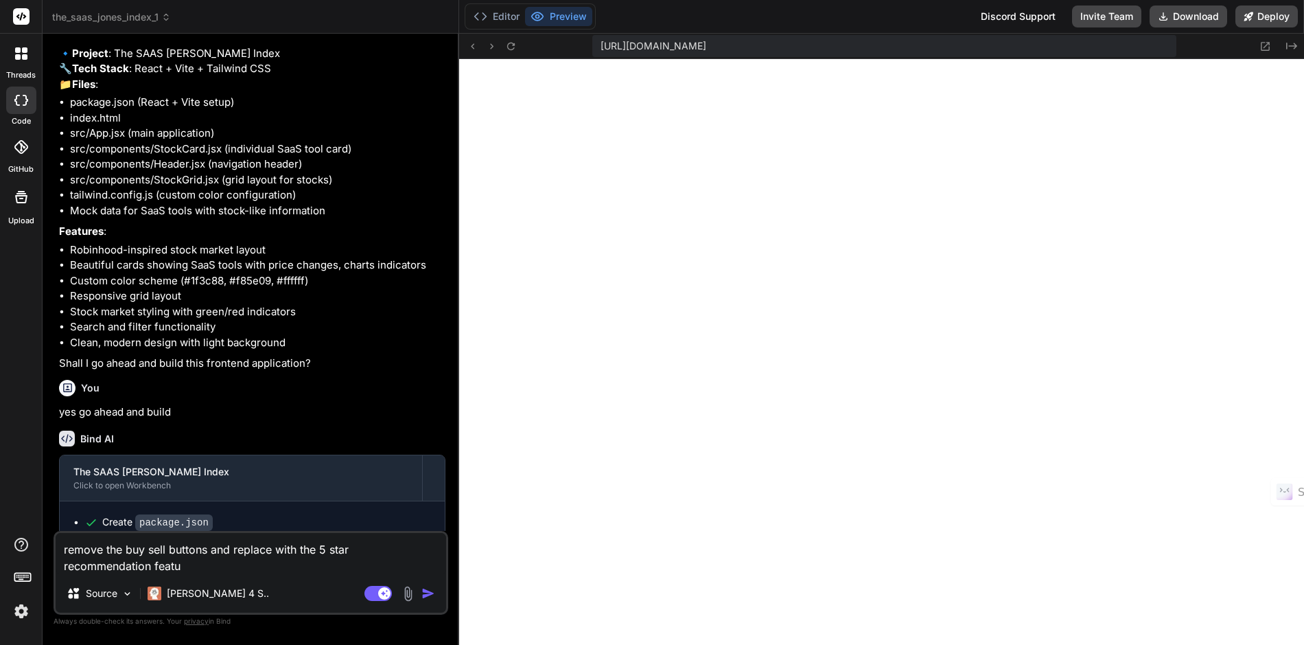
type textarea "remove the buy sell buttons and replace with the 5 star recommendation featur"
type textarea "x"
type textarea "remove the buy sell buttons and replace with the 5 star recommendation feature"
type textarea "x"
type textarea "remove the buy sell buttons and replace with the 5 star recommendation featur"
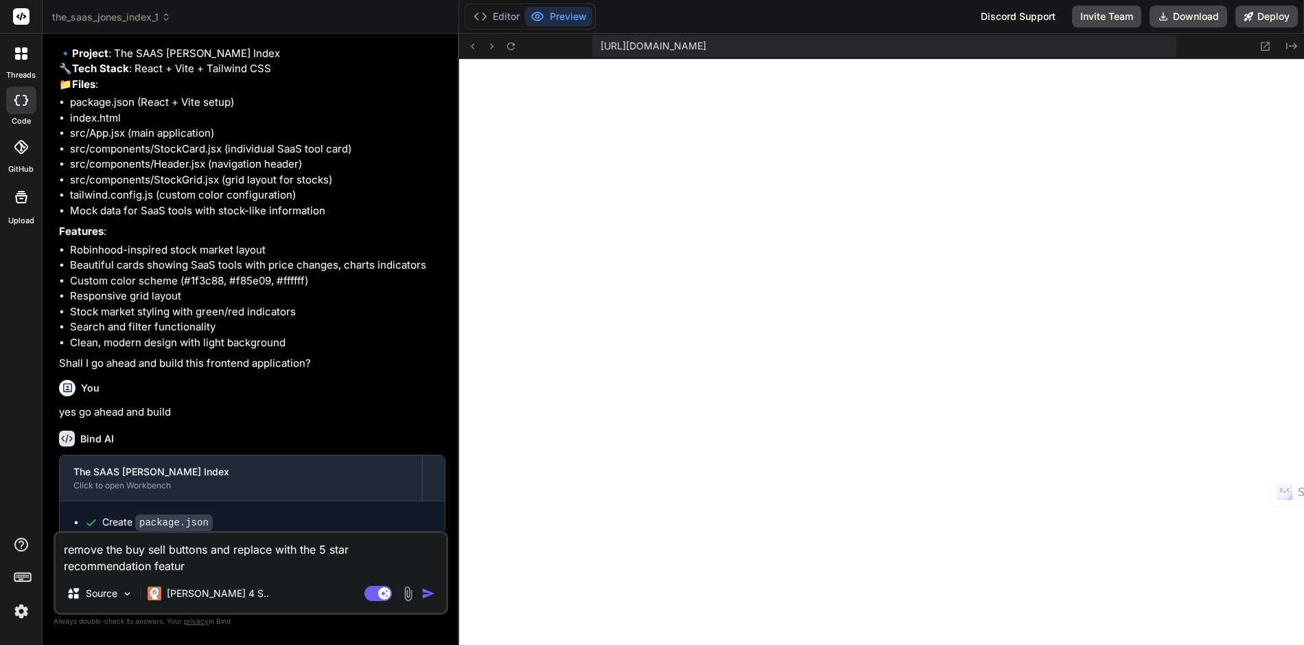
type textarea "x"
type textarea "remove the buy sell buttons and replace with the 5 star recommendation featurr"
type textarea "x"
type textarea "remove the buy sell buttons and replace with the 5 star recommendation featurre"
type textarea "x"
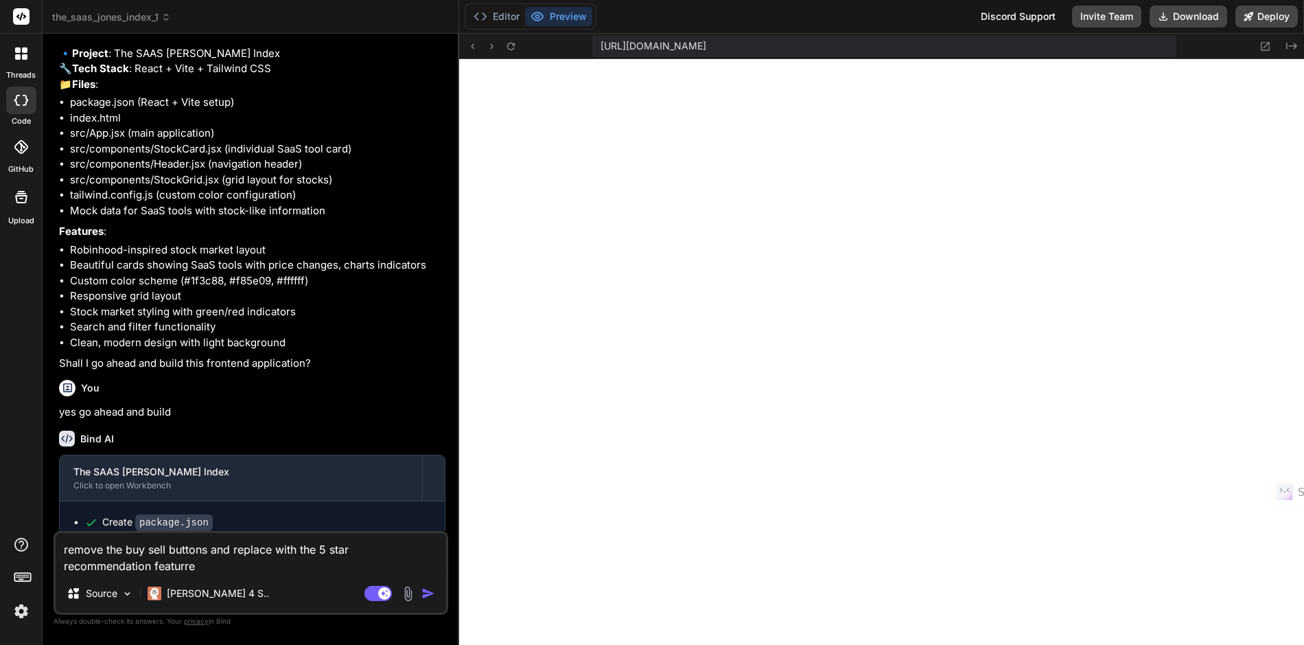
type textarea "remove the buy sell buttons and replace with the 5 star recommendation featurr"
type textarea "x"
type textarea "remove the buy sell buttons and replace with the 5 star recommendation featur"
type textarea "x"
type textarea "remove the buy sell buttons and replace with the 5 star recommendation feature"
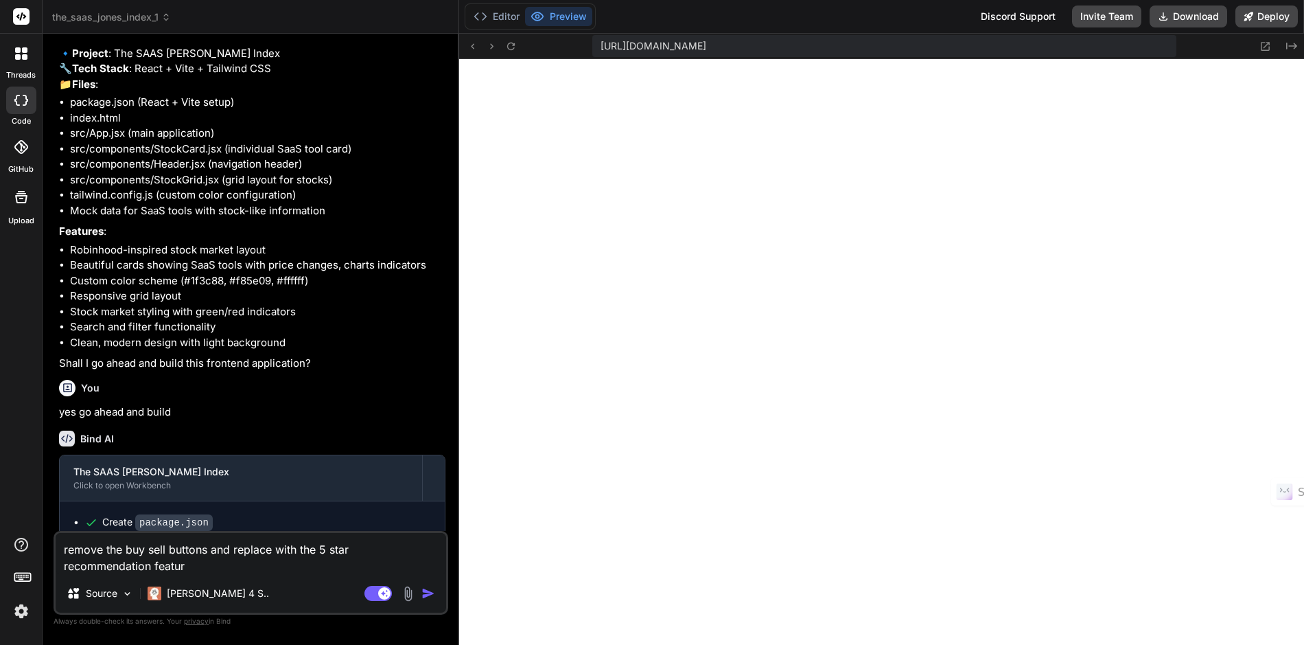
type textarea "x"
type textarea "remove the buy sell buttons and replace with the 5 star recommendation featurer"
type textarea "x"
type textarea "remove the buy sell buttons and replace with the 5 star recommendation feature"
type textarea "x"
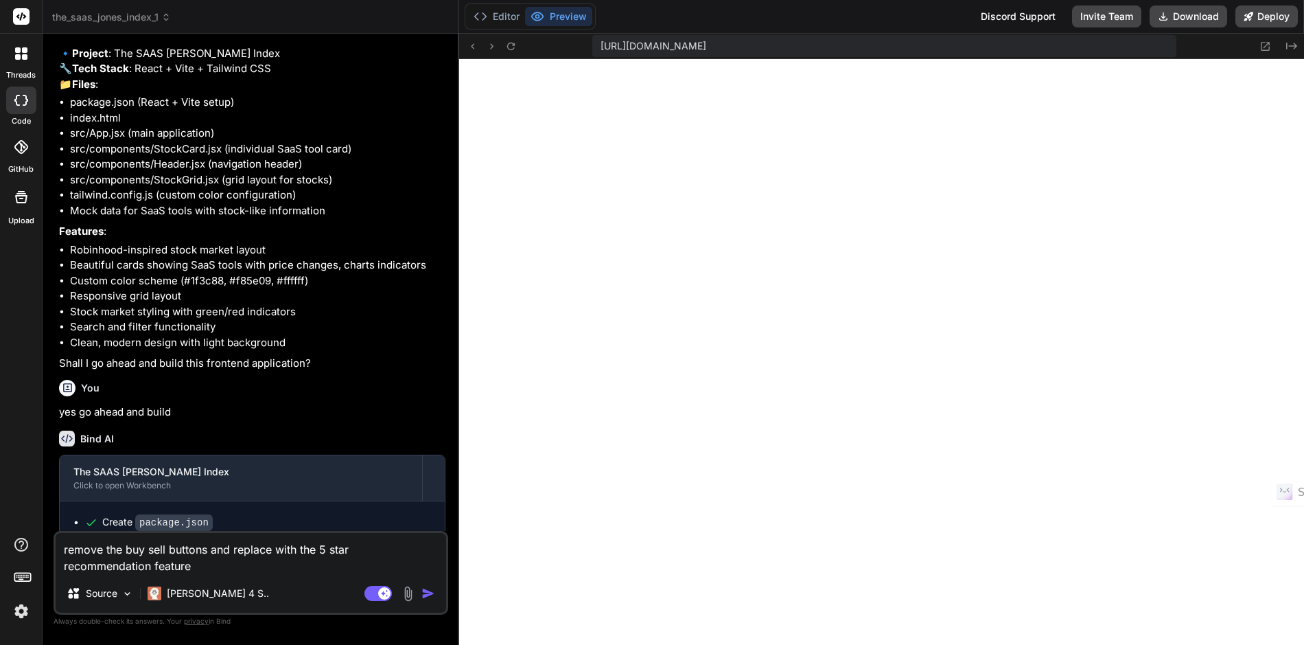
type textarea "remove the buy sell buttons and replace with the 5 star recommendation featur"
type textarea "x"
type textarea "remove the buy sell buttons and replace with the 5 star recommendation feature"
type textarea "x"
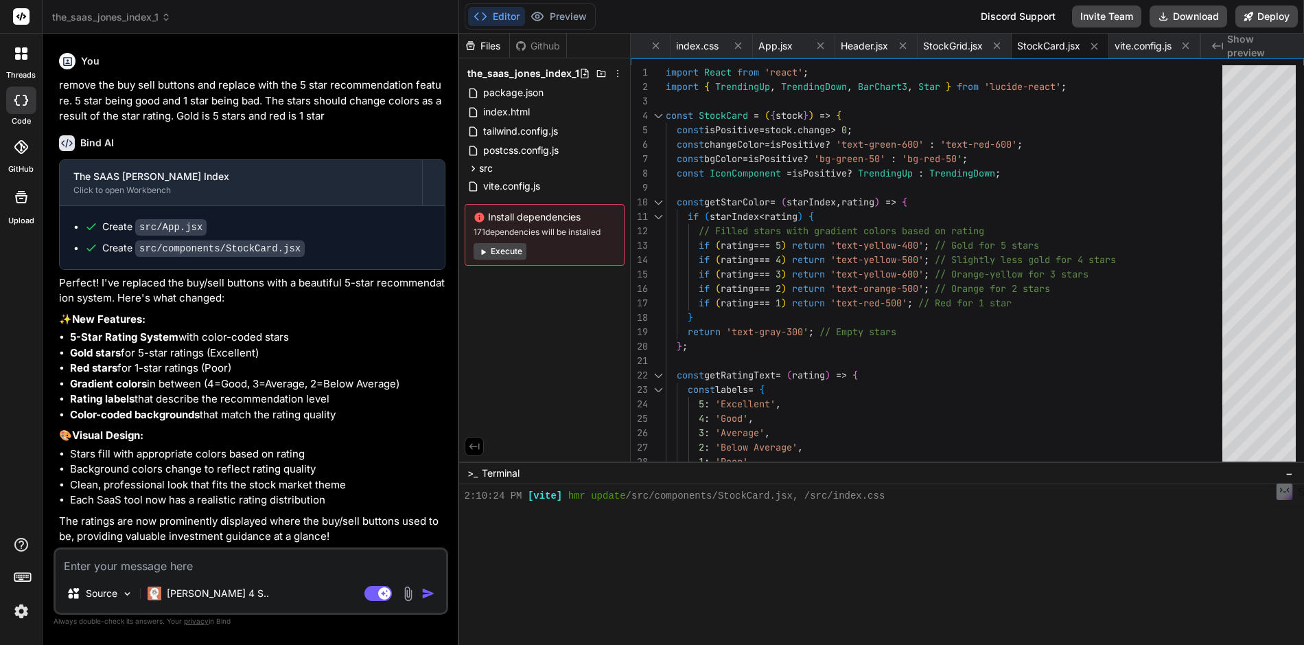
scroll to position [1344, 0]
click at [564, 24] on button "Preview" at bounding box center [558, 16] width 67 height 19
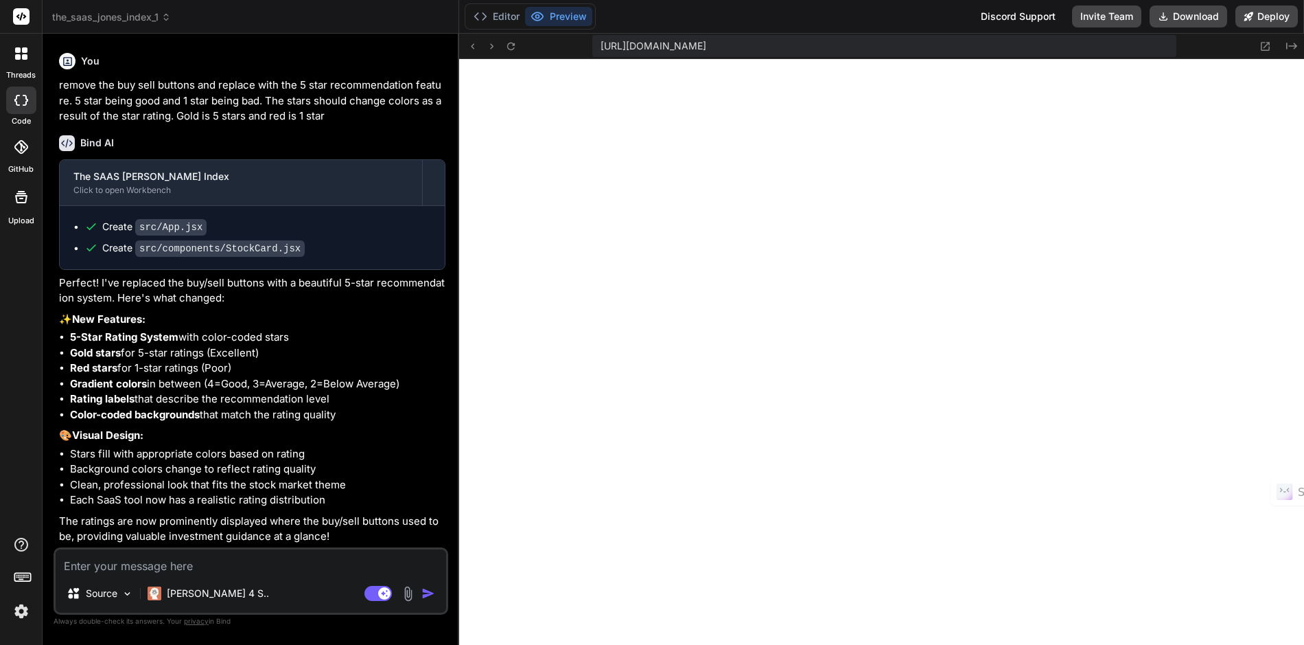
click at [288, 564] on textarea at bounding box center [251, 561] width 391 height 25
click at [511, 48] on icon at bounding box center [511, 46] width 12 height 12
